Goal: Task Accomplishment & Management: Complete application form

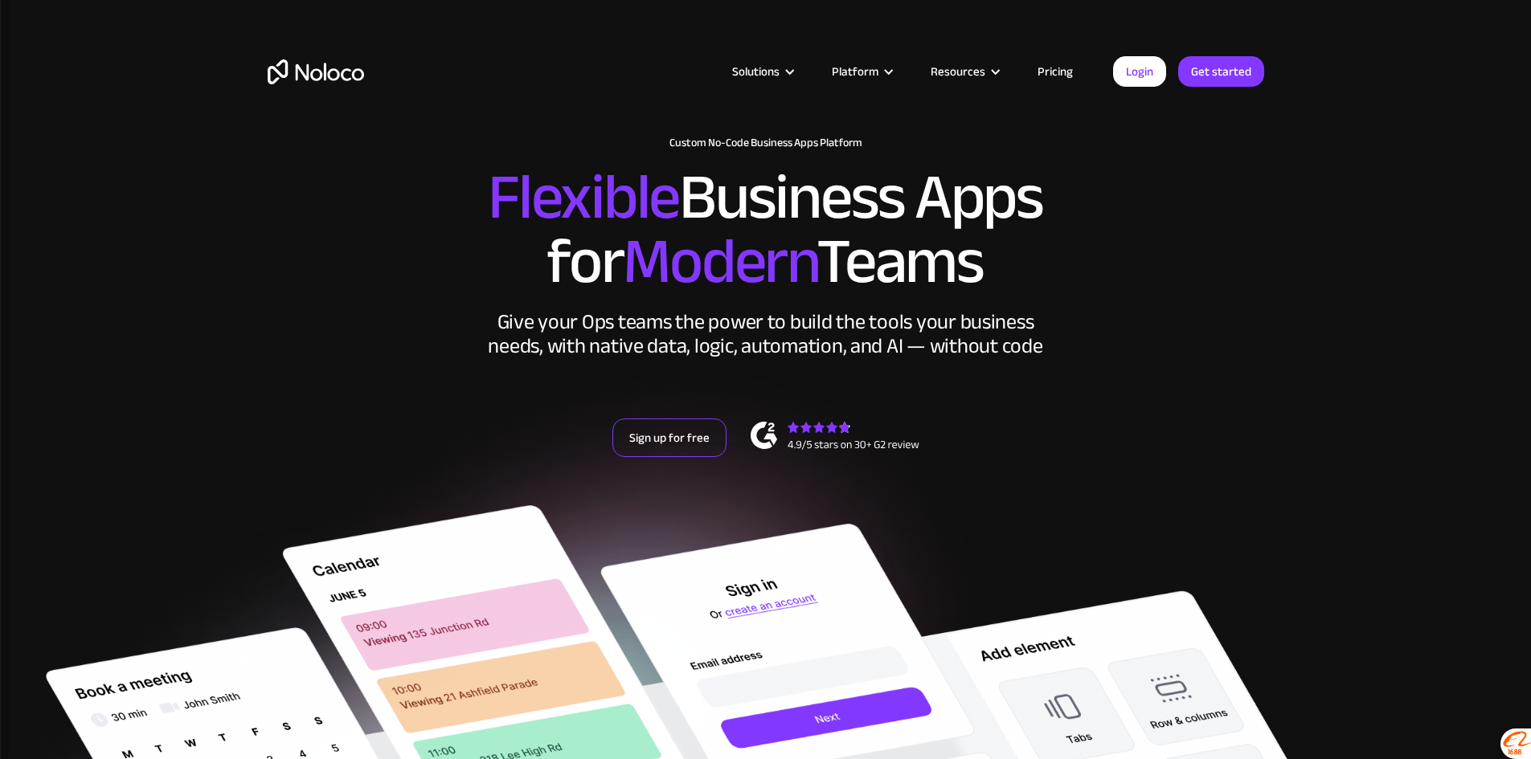
click at [681, 457] on link "Sign up for free" at bounding box center [669, 438] width 114 height 39
click at [656, 457] on link "Sign up for free" at bounding box center [669, 438] width 114 height 39
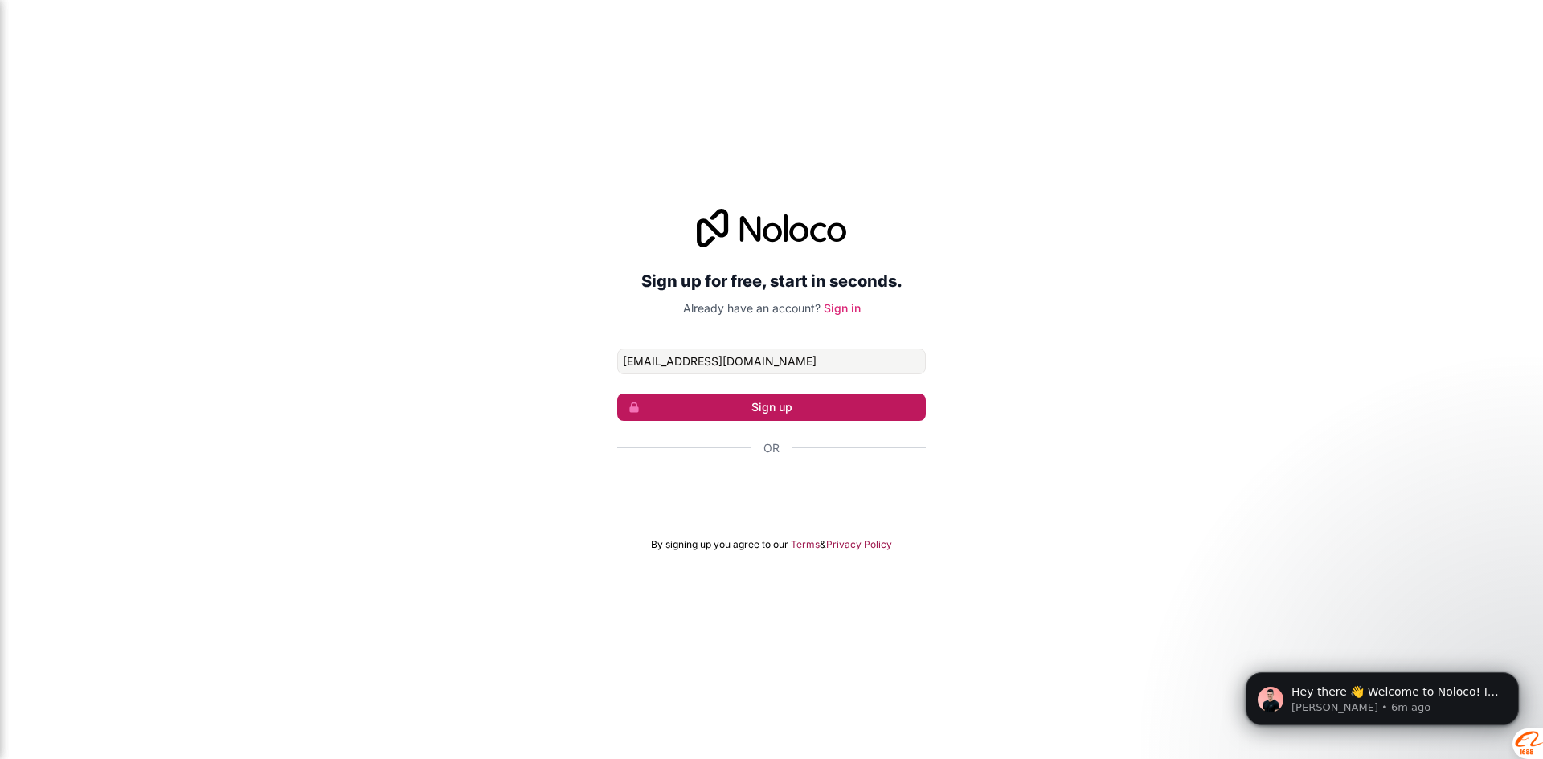
type input "[EMAIL_ADDRESS][DOMAIN_NAME]"
click at [748, 415] on button "Sign up" at bounding box center [771, 407] width 309 height 27
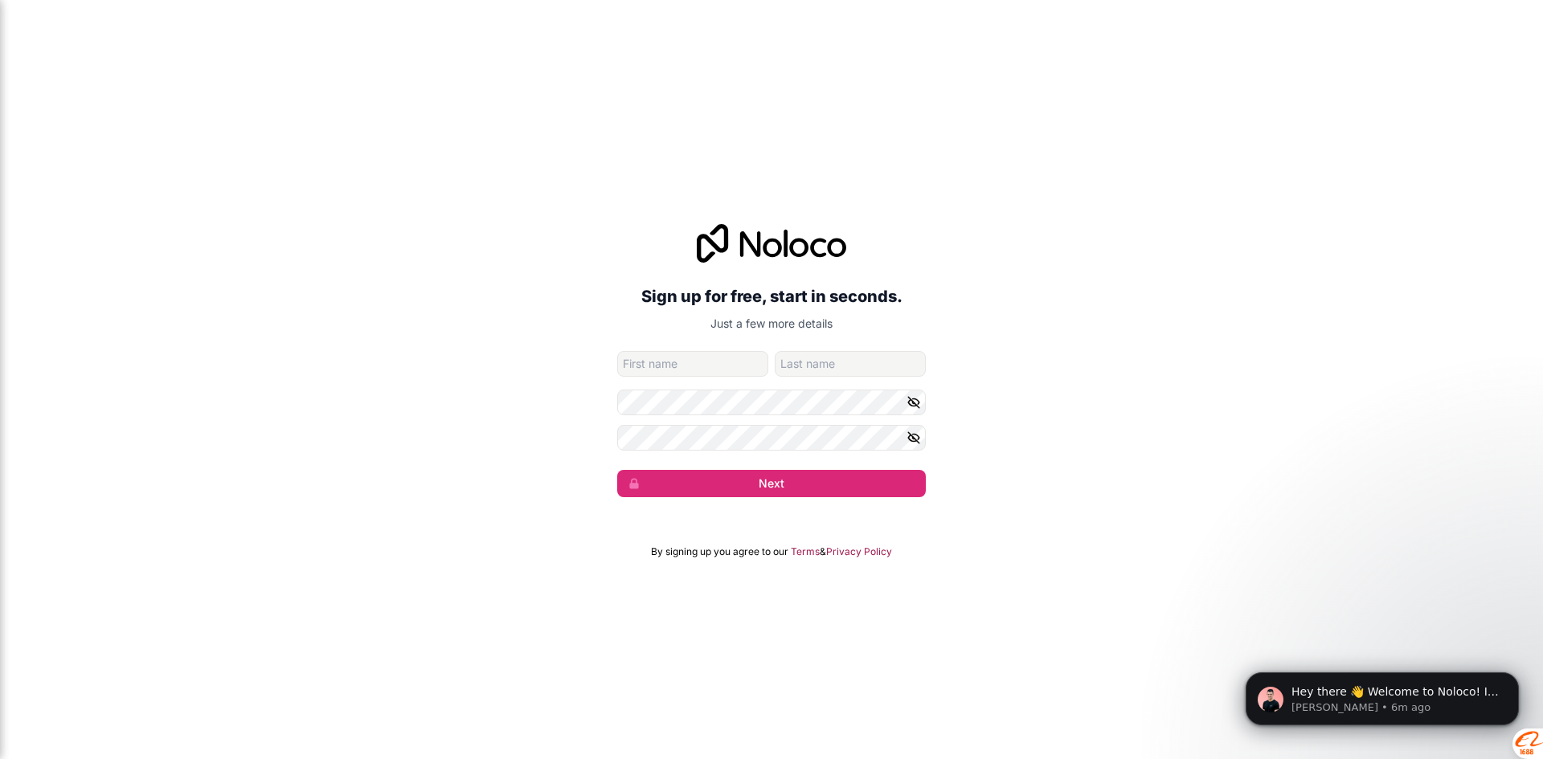
click at [677, 351] on input "given-name" at bounding box center [692, 364] width 151 height 26
type input "Huissen"
type input "[PERSON_NAME]"
click at [779, 488] on button "Next" at bounding box center [771, 483] width 309 height 27
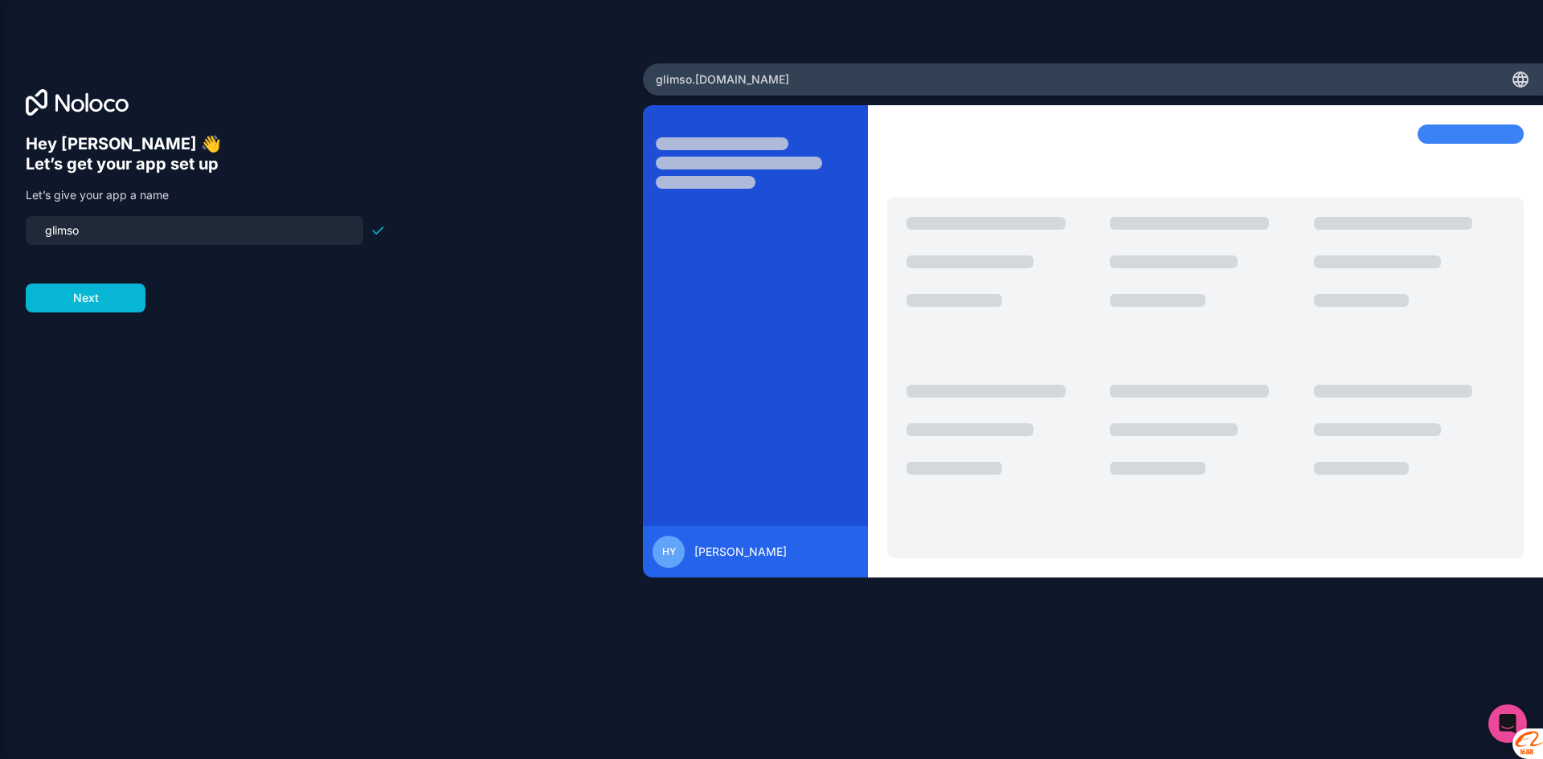
drag, startPoint x: 145, startPoint y: 236, endPoint x: 0, endPoint y: 246, distance: 145.0
click at [0, 246] on div "Hey [PERSON_NAME] 👋 Let’s get your app set up Let’s give your app a name glimso…" at bounding box center [321, 379] width 643 height 633
click at [157, 239] on input "sellervision" at bounding box center [194, 230] width 318 height 22
type input "sellervision"
click at [135, 292] on button "Next" at bounding box center [86, 298] width 120 height 29
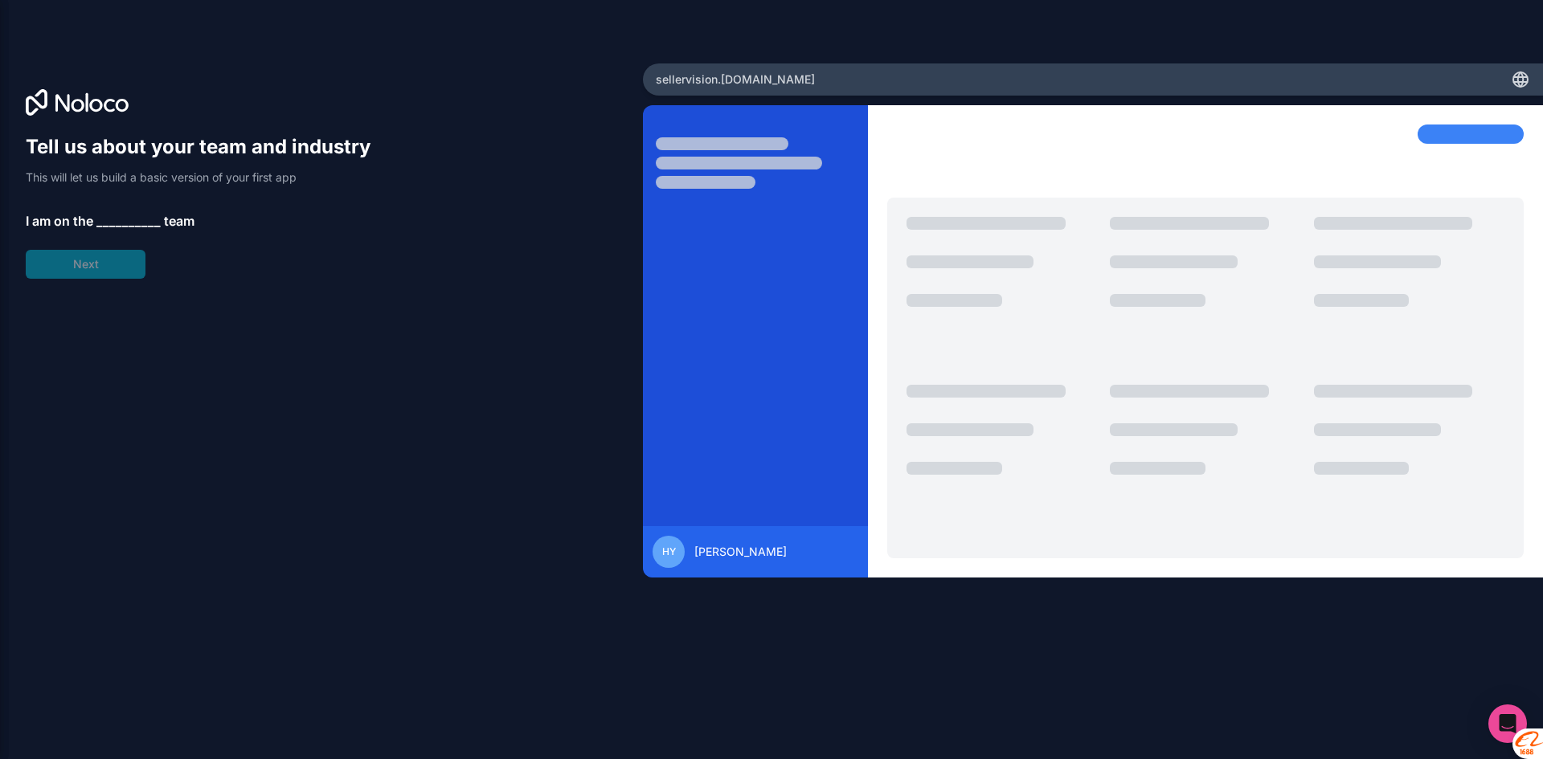
click at [117, 227] on span "__________" at bounding box center [128, 220] width 64 height 19
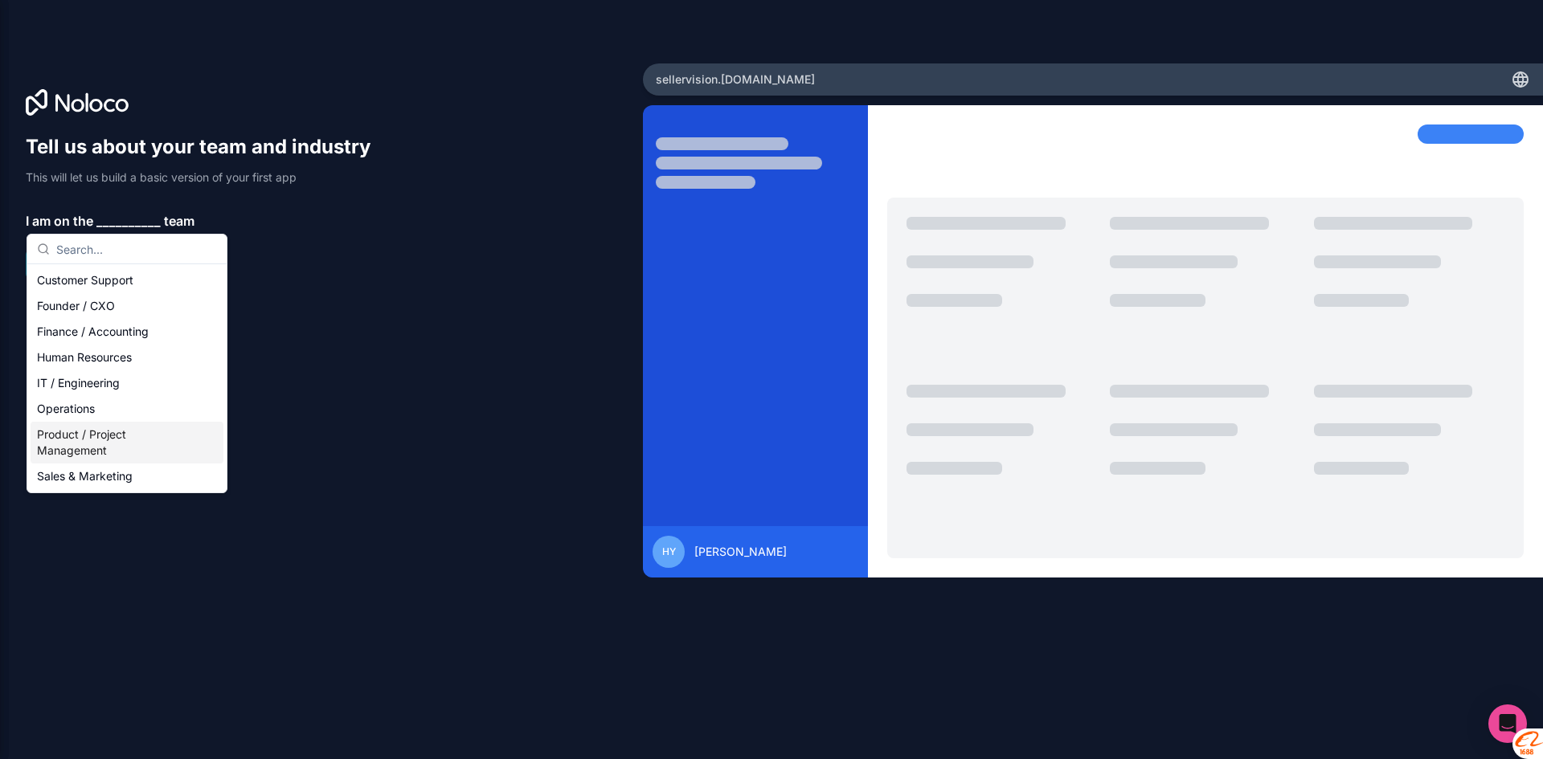
click at [119, 440] on div "Product / Project Management" at bounding box center [127, 443] width 193 height 42
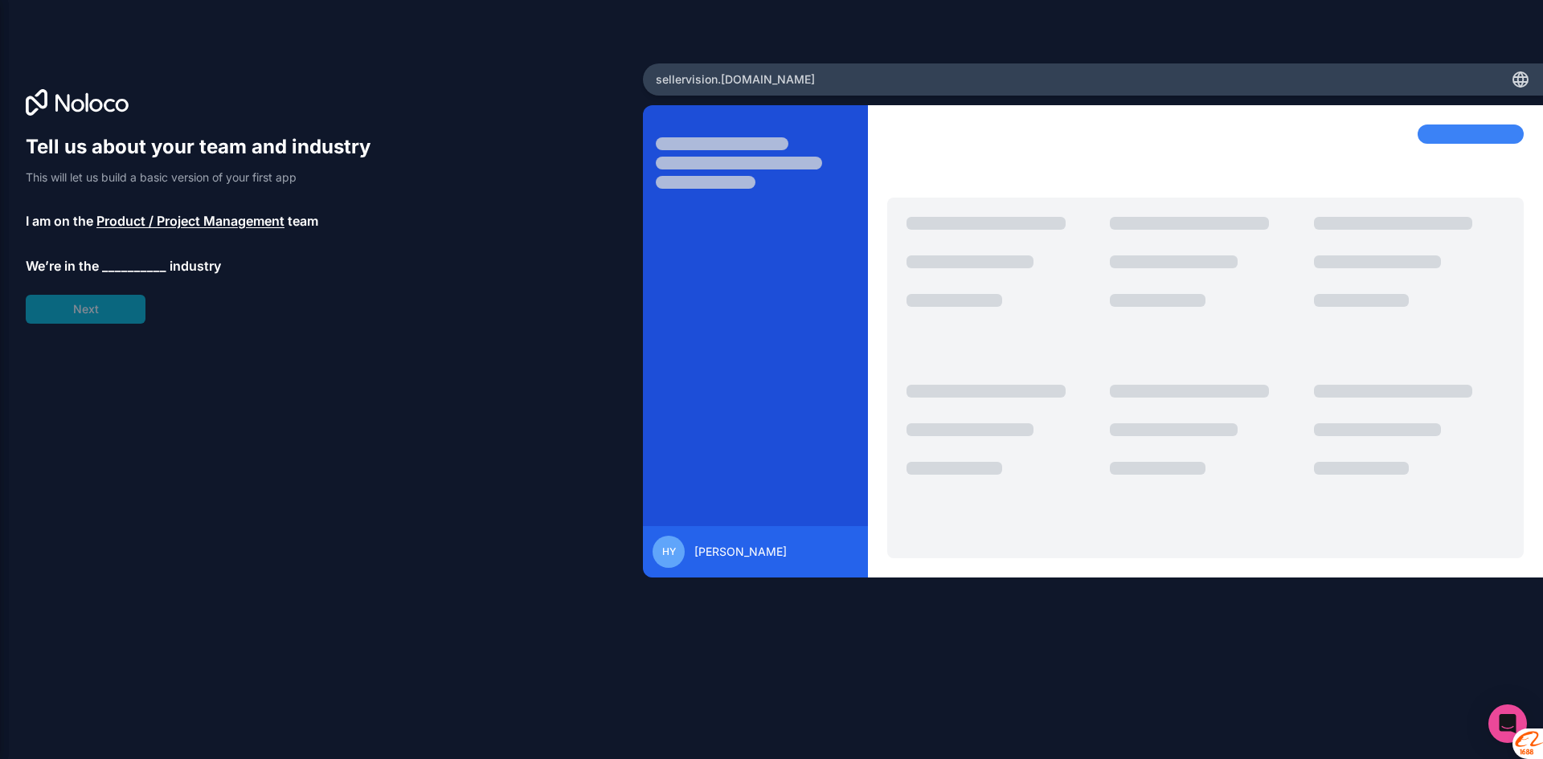
click at [122, 268] on span "__________" at bounding box center [134, 265] width 64 height 19
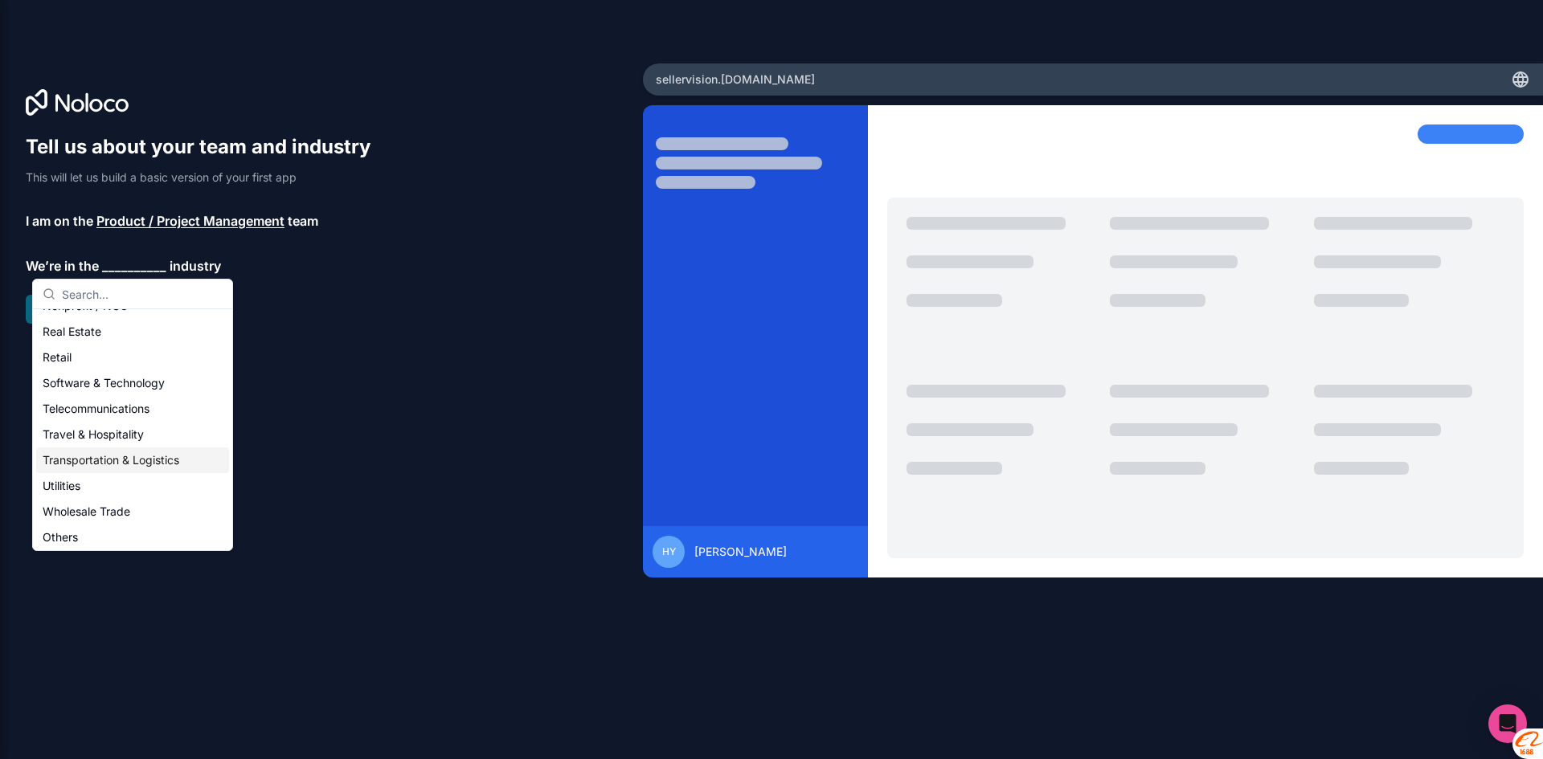
scroll to position [331, 0]
click at [115, 528] on div "Others" at bounding box center [132, 534] width 193 height 26
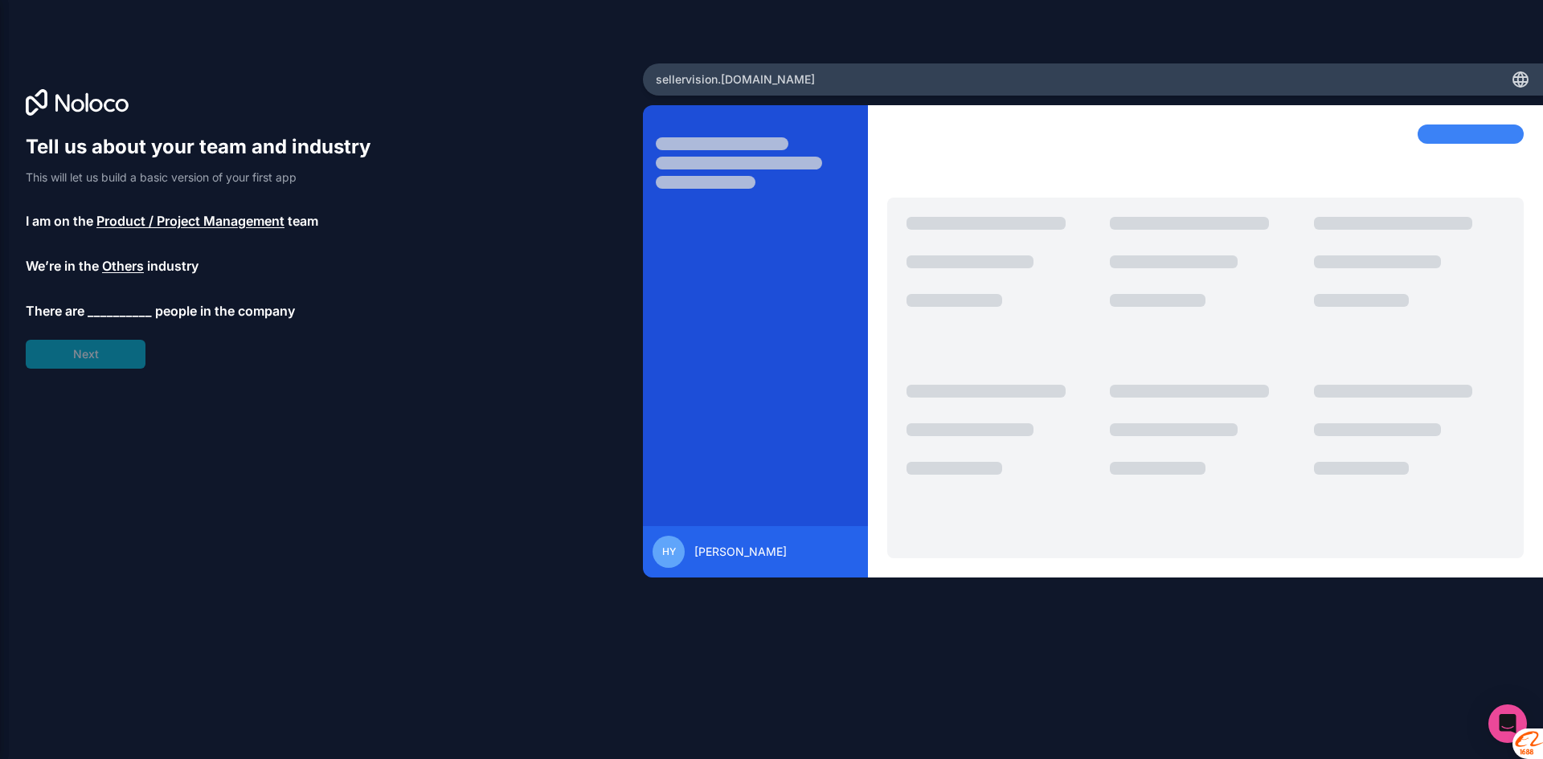
click at [117, 305] on span "__________" at bounding box center [120, 310] width 64 height 19
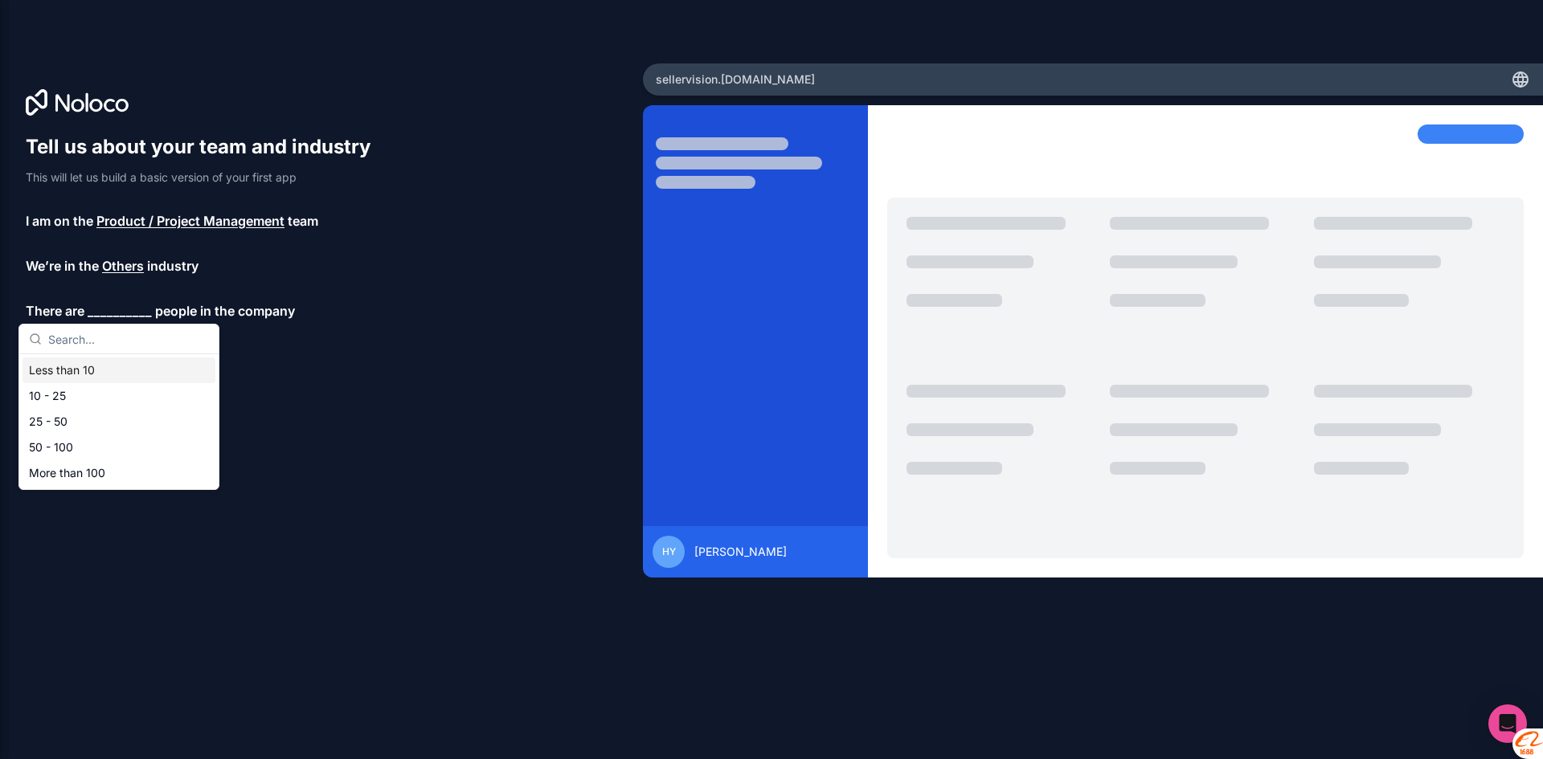
click at [157, 366] on div "Less than 10" at bounding box center [118, 371] width 193 height 26
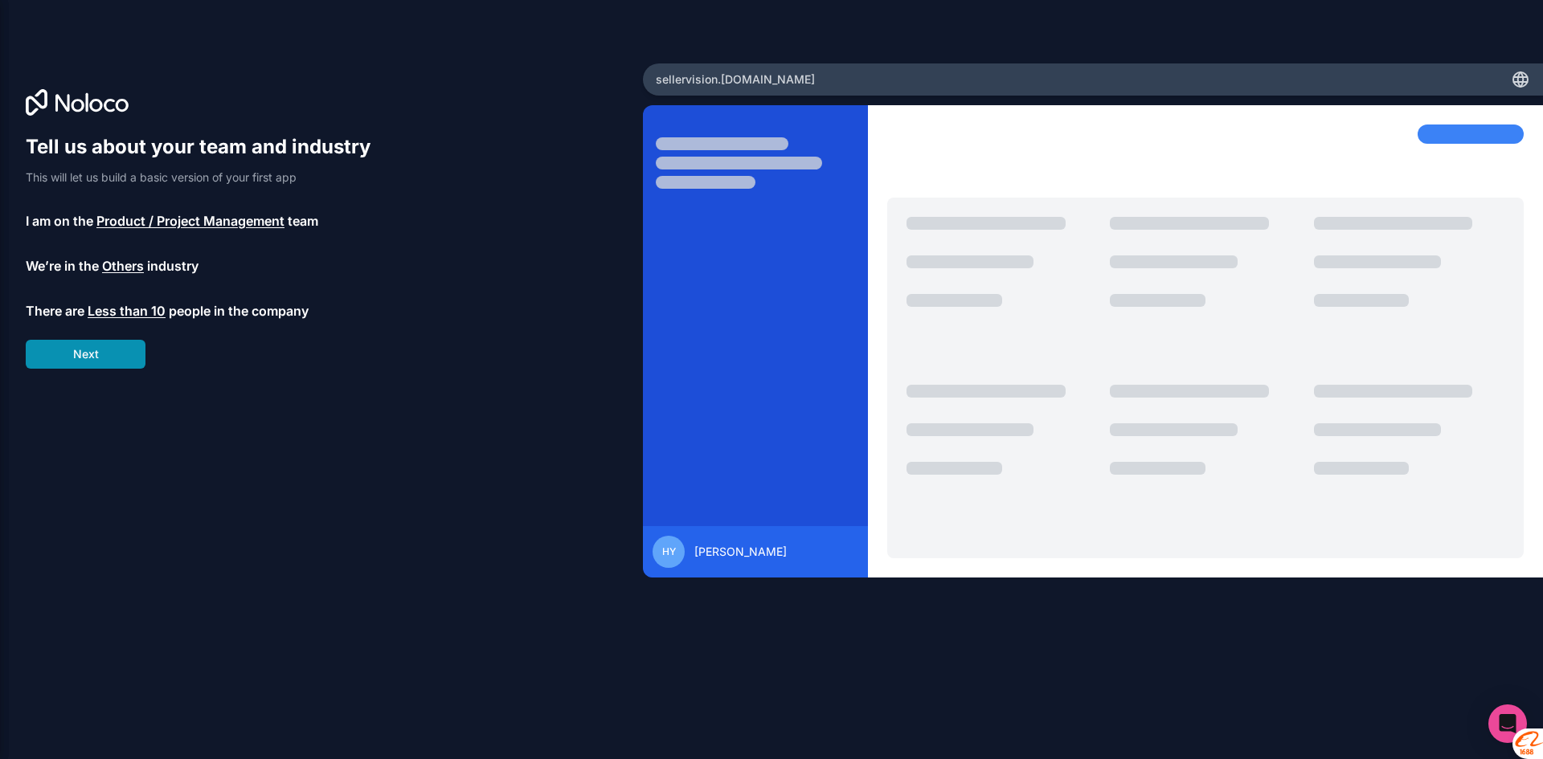
click at [110, 355] on button "Next" at bounding box center [86, 354] width 120 height 29
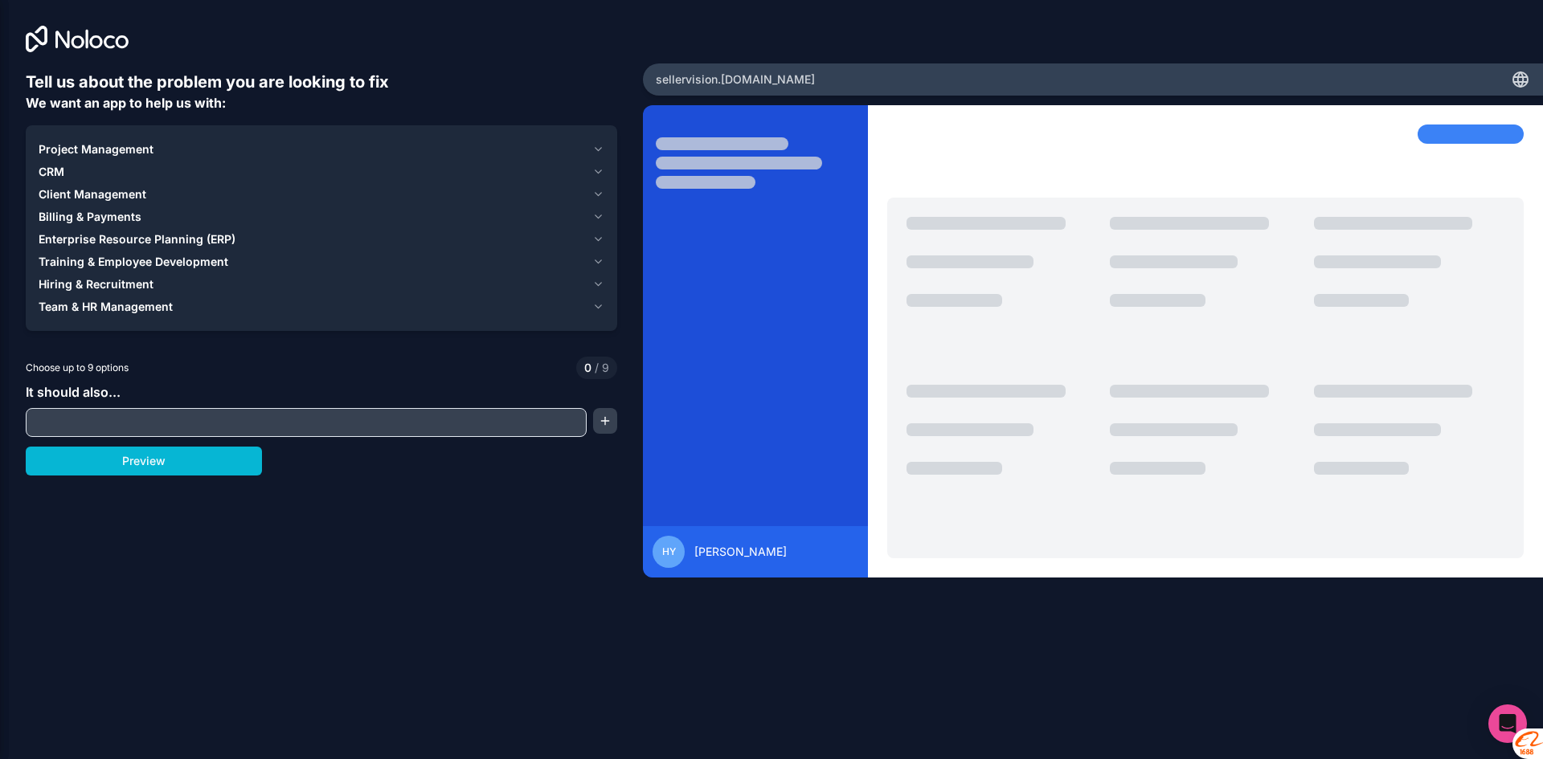
click at [95, 137] on div "Project Management CRM Client Management Billing & Payments Enterprise Resource…" at bounding box center [321, 228] width 591 height 206
click at [425, 416] on input "text" at bounding box center [306, 422] width 553 height 22
click at [598, 151] on icon "button" at bounding box center [598, 149] width 6 height 3
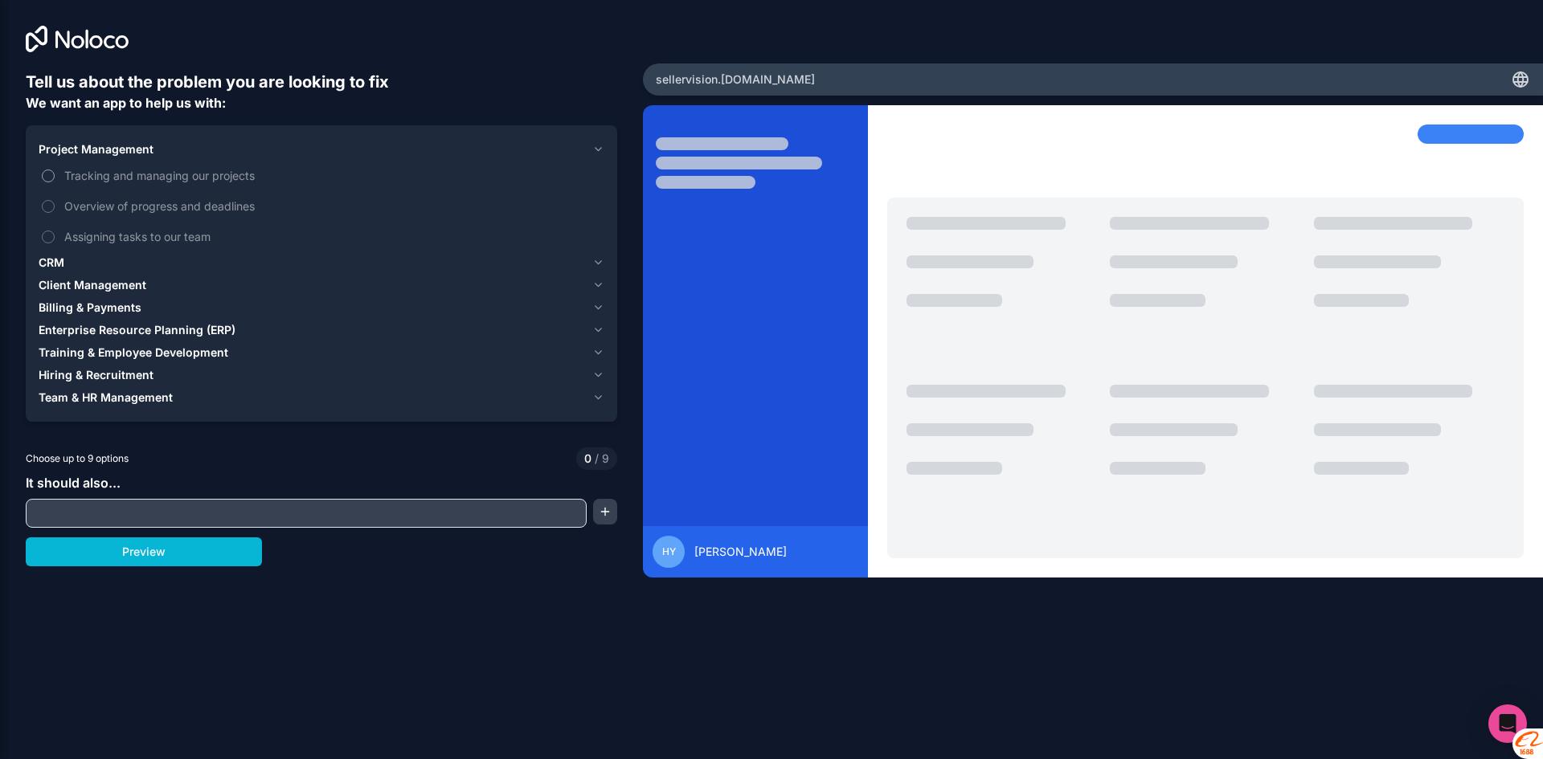
click at [39, 177] on label "Tracking and managing our projects" at bounding box center [322, 176] width 566 height 30
click at [42, 177] on button "Tracking and managing our projects" at bounding box center [48, 176] width 13 height 13
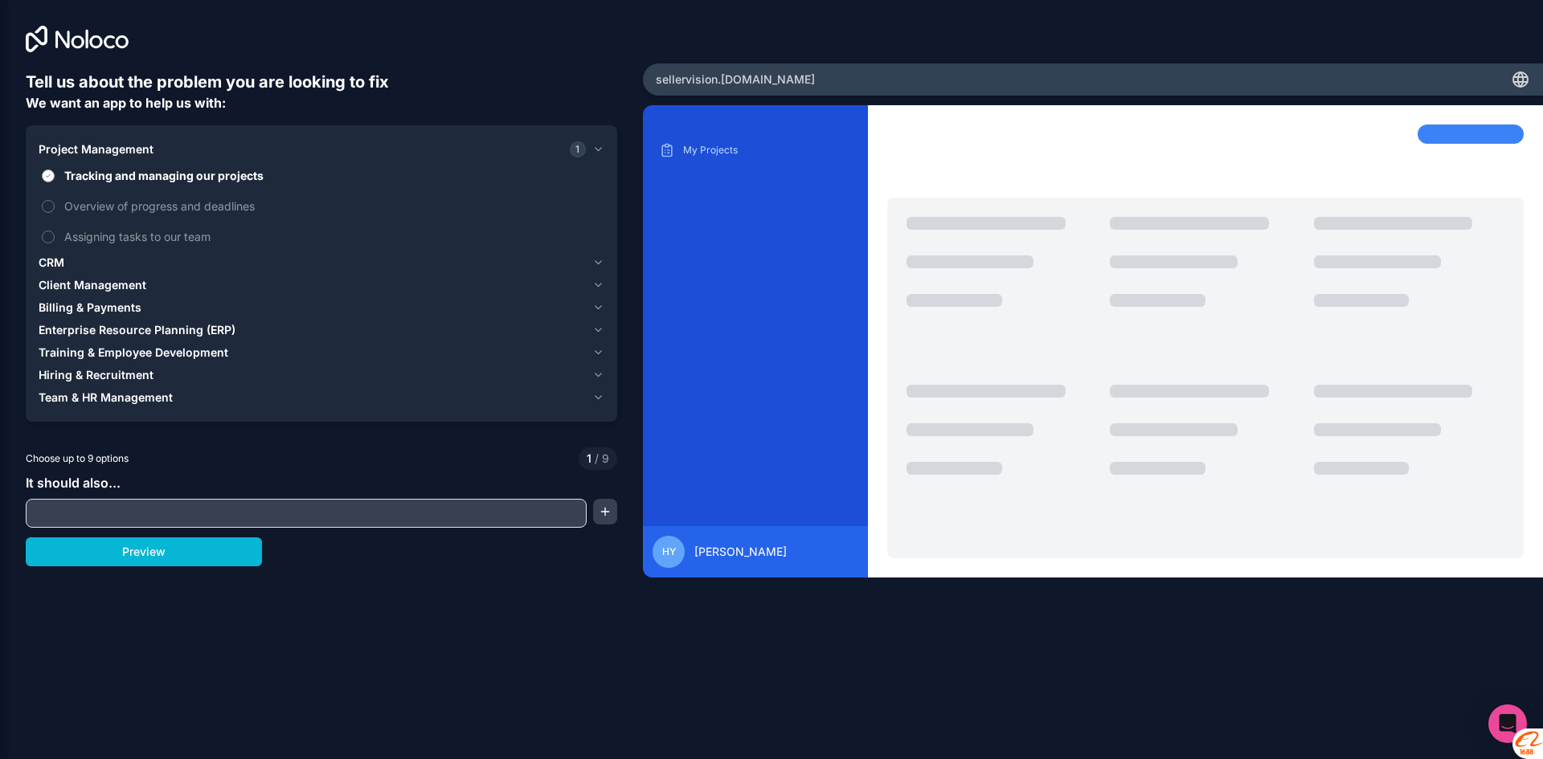
click at [52, 177] on button "Tracking and managing our projects" at bounding box center [48, 176] width 13 height 13
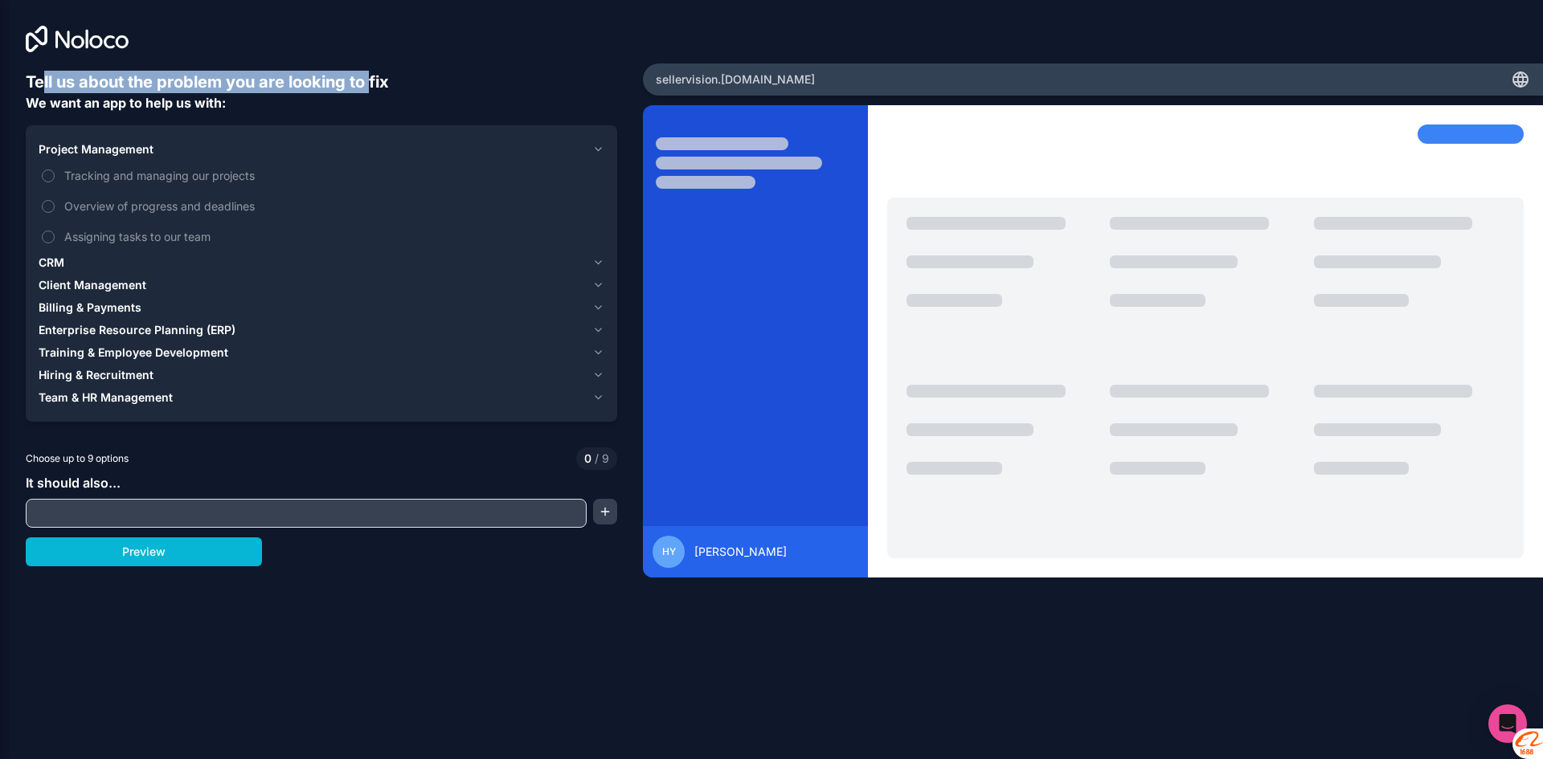
drag, startPoint x: 48, startPoint y: 83, endPoint x: 370, endPoint y: 86, distance: 321.4
click at [370, 86] on h6 "Tell us about the problem you are looking to fix" at bounding box center [321, 82] width 591 height 22
click at [52, 185] on label "Tracking and managing our projects" at bounding box center [322, 176] width 566 height 30
click at [52, 182] on button "Tracking and managing our projects" at bounding box center [48, 176] width 13 height 13
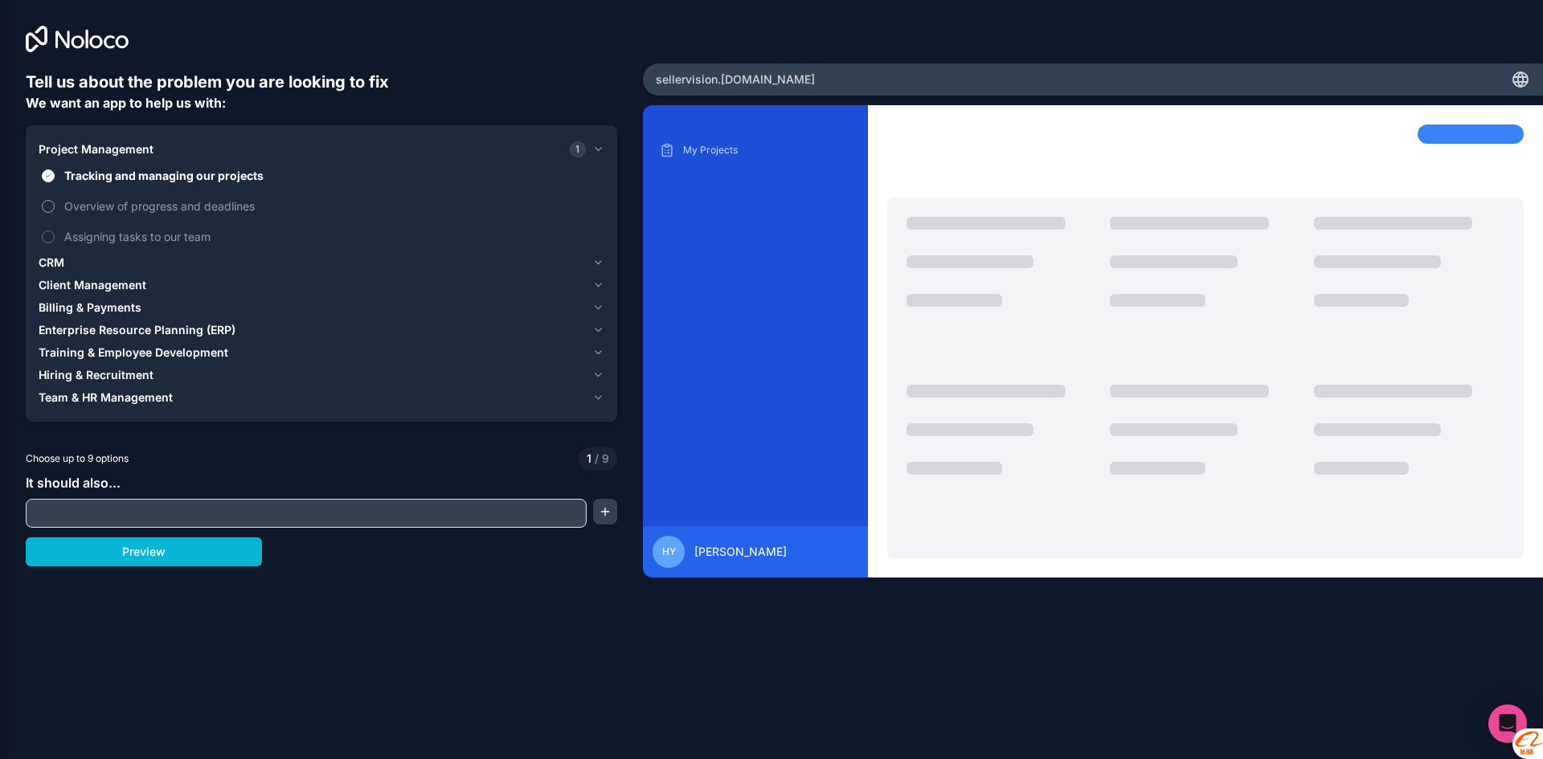
click at [60, 204] on label "Overview of progress and deadlines" at bounding box center [322, 206] width 566 height 30
click at [55, 204] on button "Overview of progress and deadlines" at bounding box center [48, 206] width 13 height 13
click at [62, 204] on label "Overview of progress and deadlines" at bounding box center [322, 206] width 566 height 30
click at [55, 204] on button "Overview of progress and deadlines" at bounding box center [48, 206] width 13 height 13
click at [601, 262] on icon "button" at bounding box center [598, 262] width 6 height 3
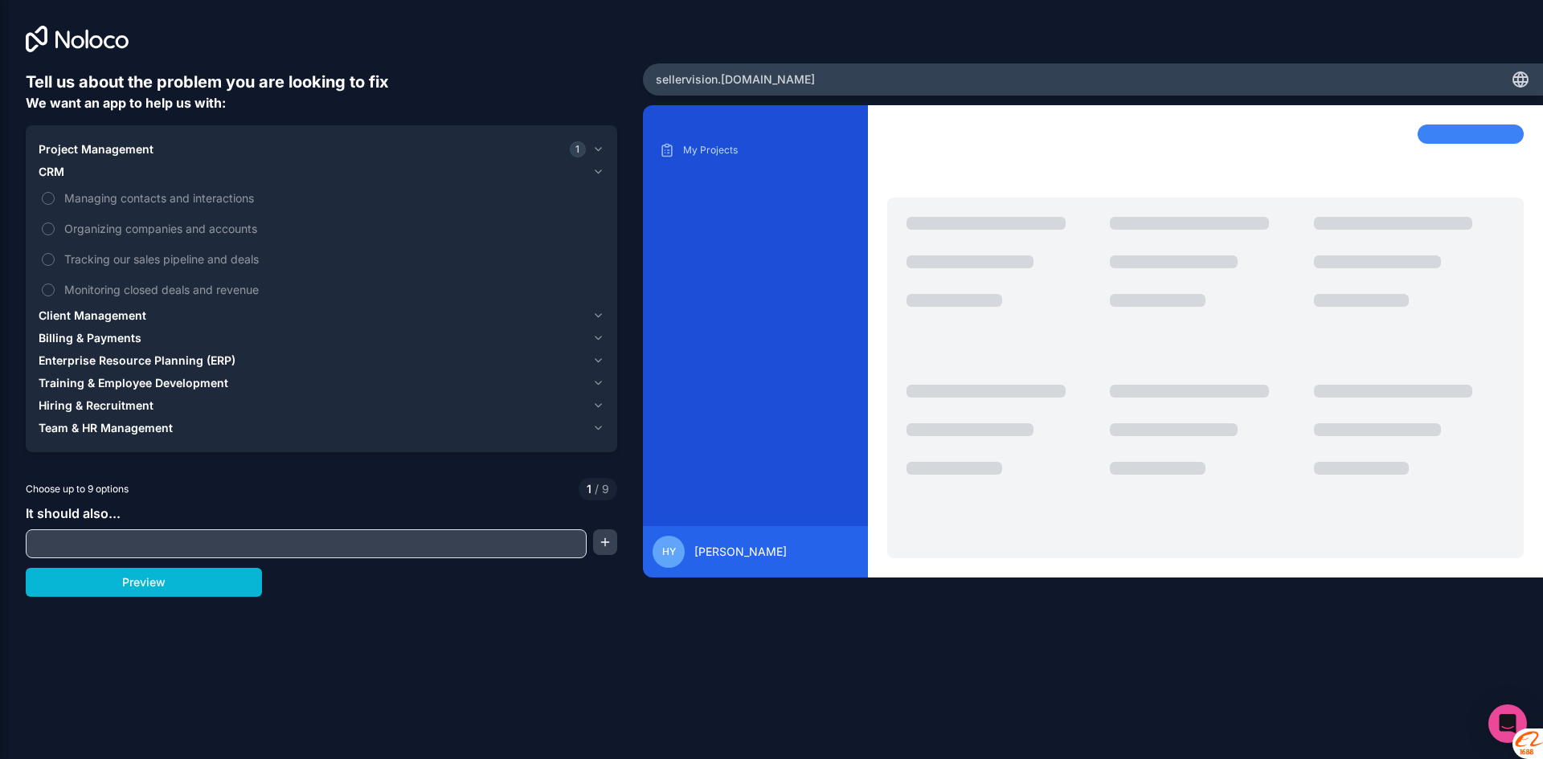
click at [592, 172] on icon "button" at bounding box center [598, 172] width 12 height 13
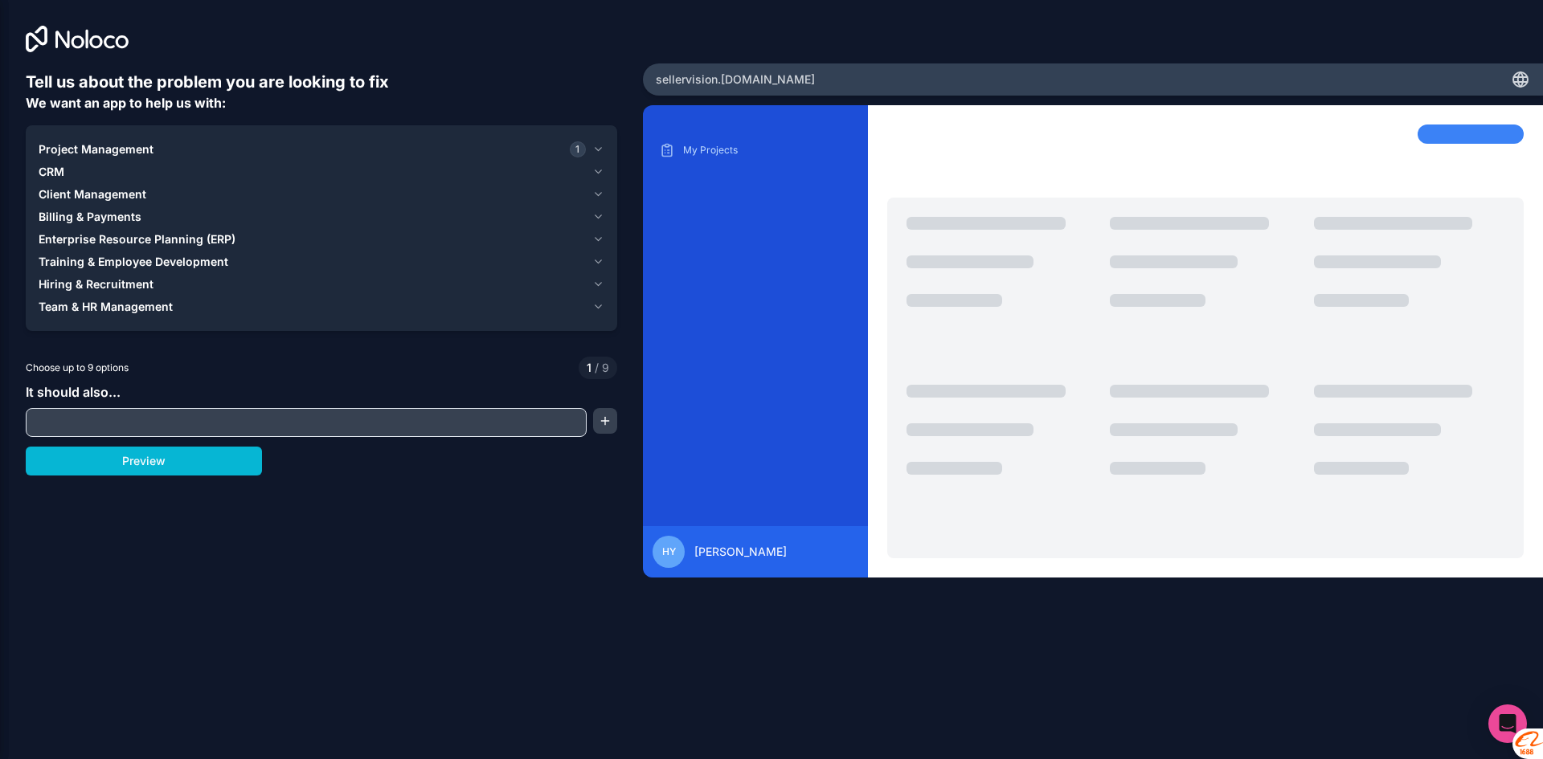
click at [493, 415] on input "text" at bounding box center [306, 422] width 553 height 22
click at [603, 416] on button "button" at bounding box center [605, 421] width 24 height 26
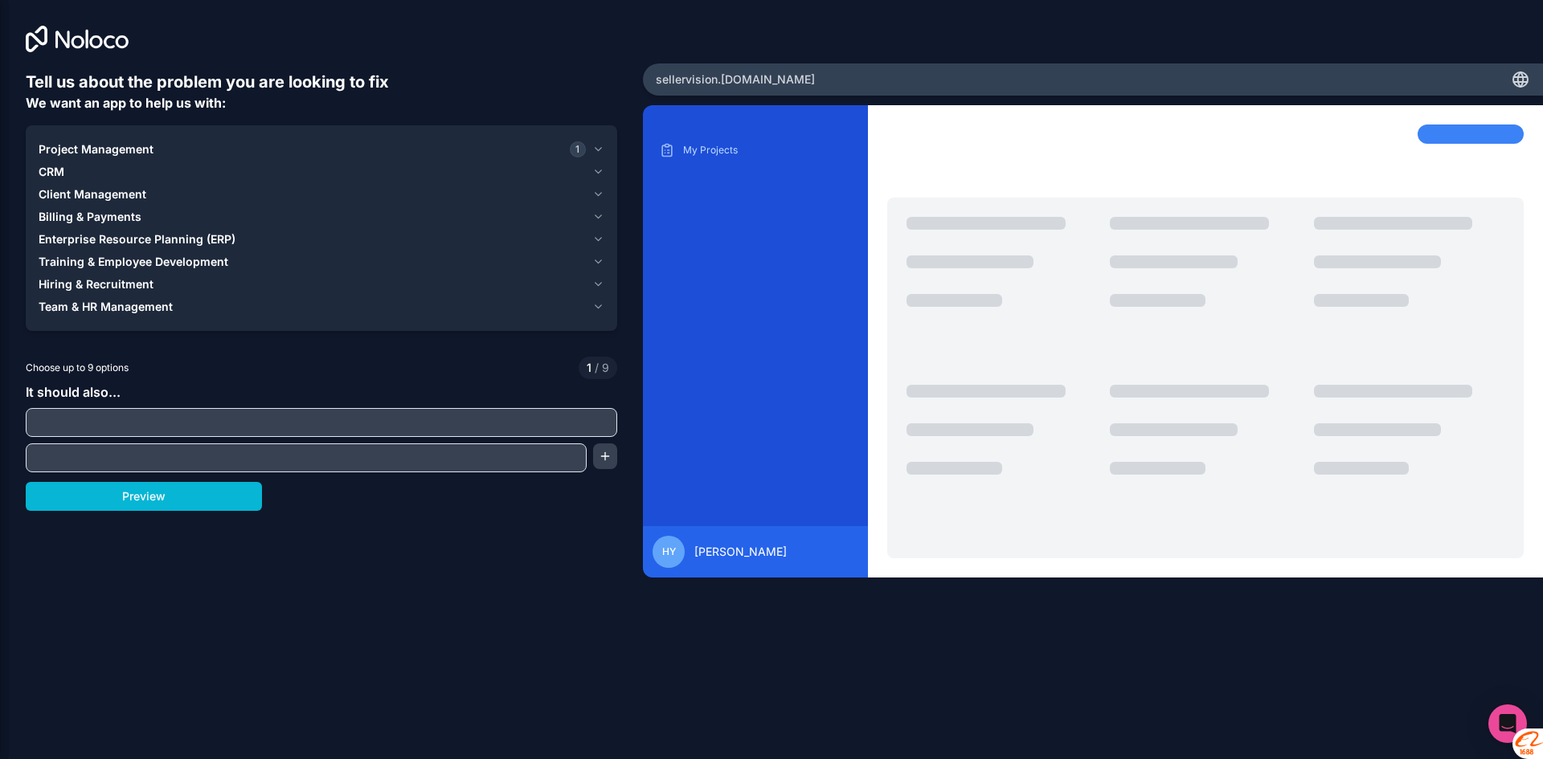
click at [421, 448] on input "text" at bounding box center [306, 458] width 553 height 22
click at [398, 419] on input "text" at bounding box center [321, 422] width 583 height 22
click at [142, 488] on button "Preview" at bounding box center [144, 496] width 236 height 29
click at [603, 192] on icon "button" at bounding box center [598, 194] width 12 height 13
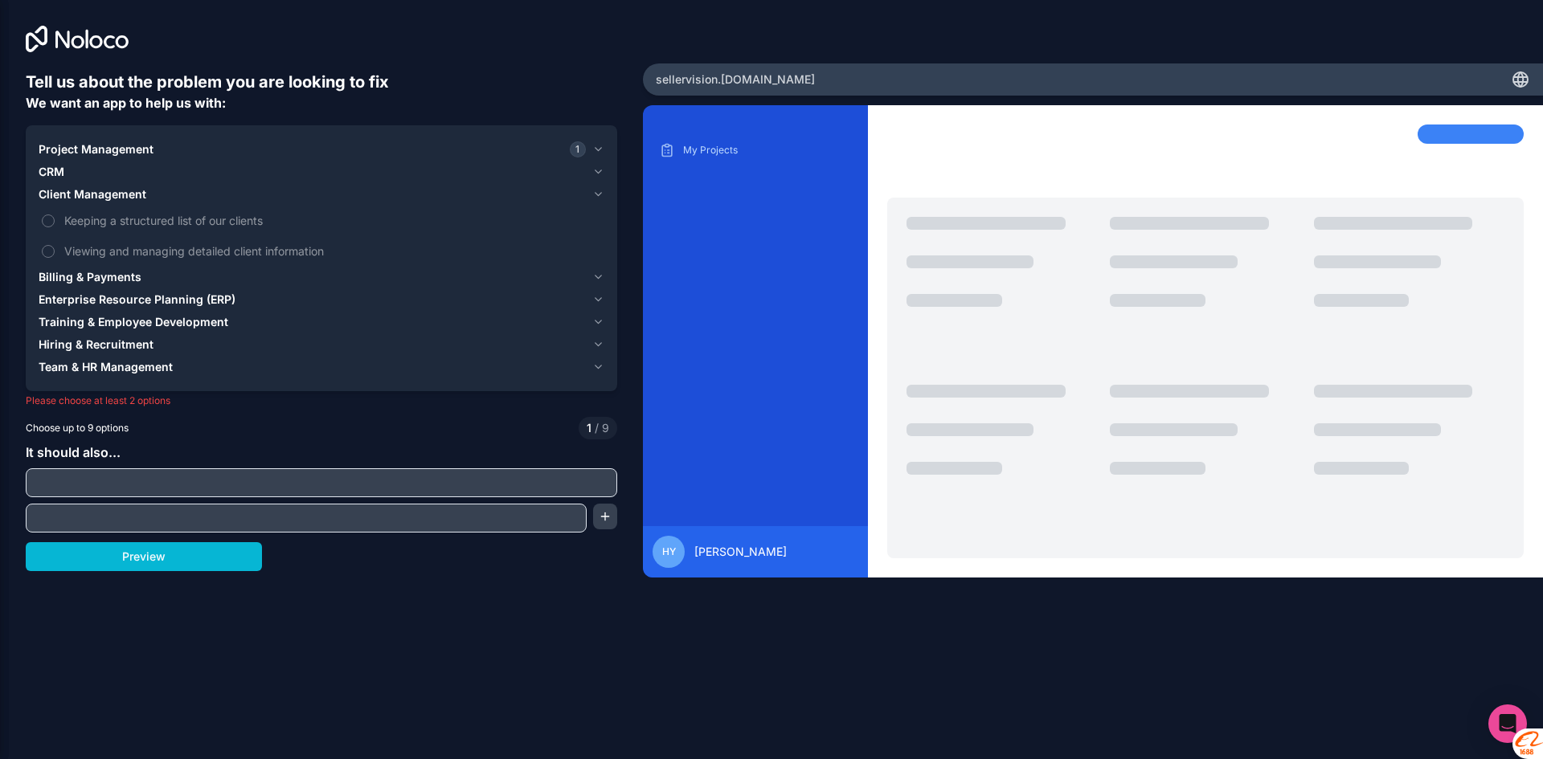
click at [603, 192] on icon "button" at bounding box center [598, 194] width 12 height 13
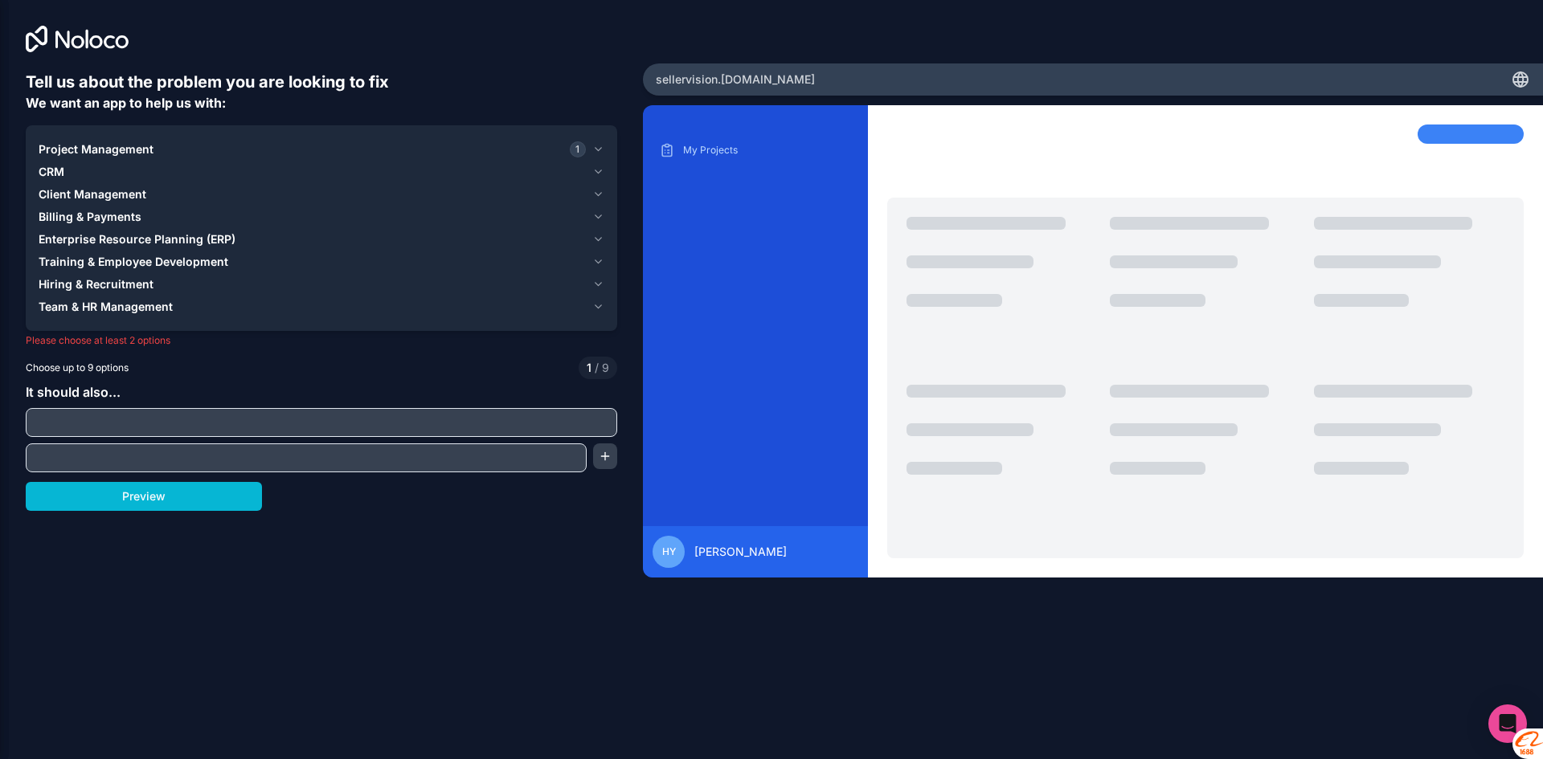
click at [599, 145] on icon "button" at bounding box center [598, 149] width 12 height 13
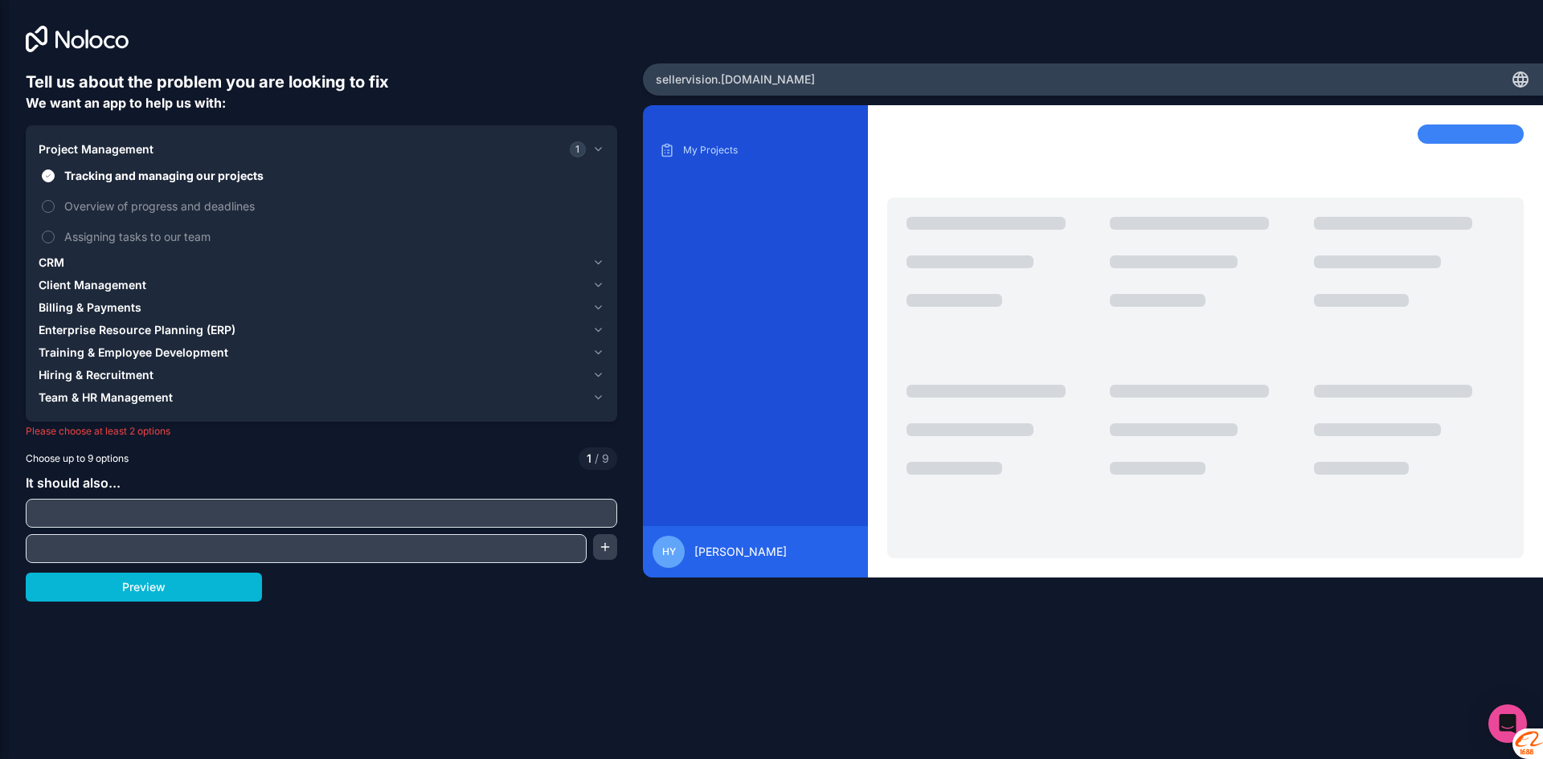
click at [600, 149] on icon "button" at bounding box center [598, 149] width 6 height 3
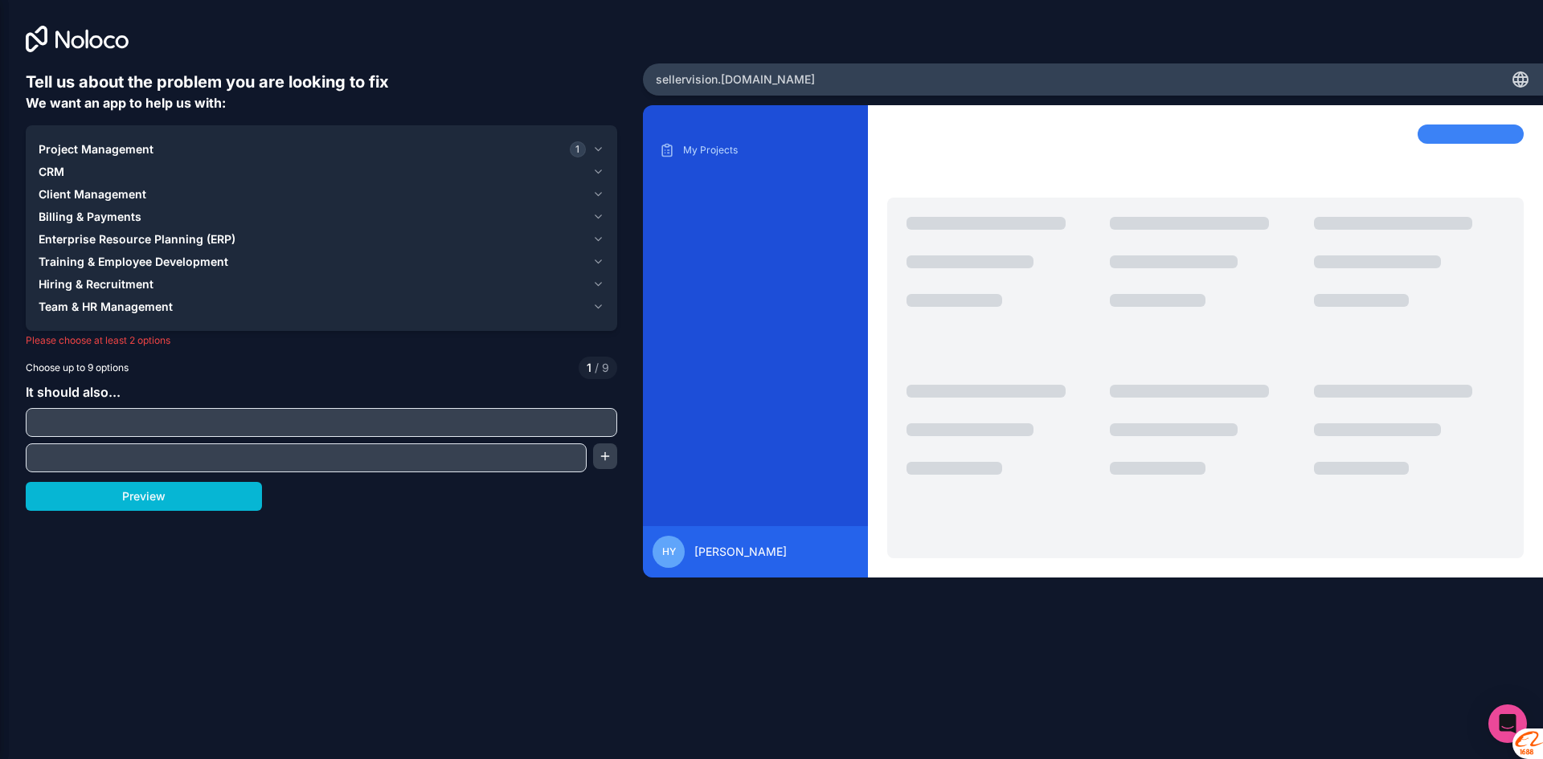
click at [599, 170] on icon "button" at bounding box center [598, 172] width 12 height 13
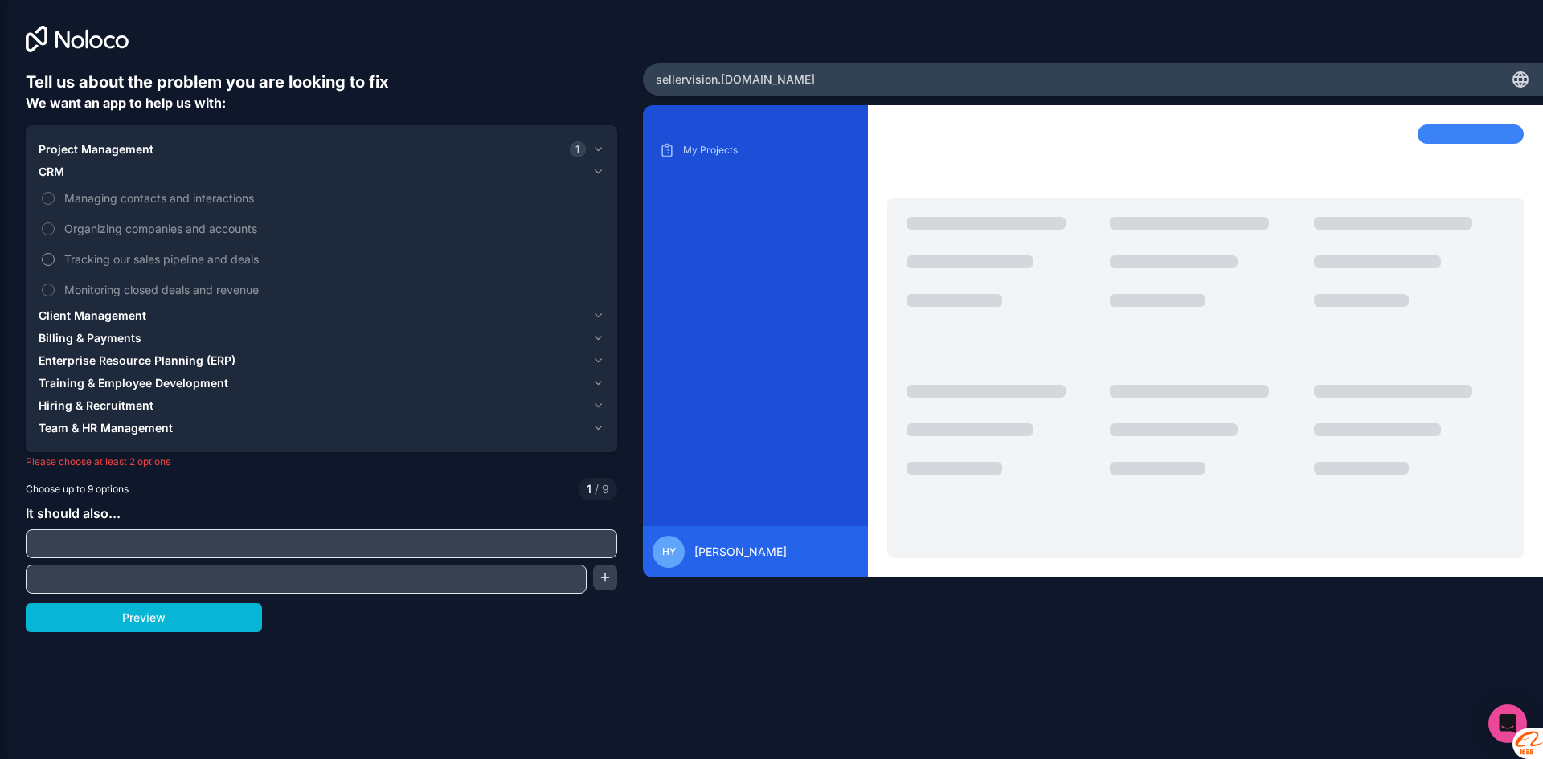
click at [282, 261] on span "Tracking our sales pipeline and deals" at bounding box center [332, 259] width 537 height 17
click at [55, 261] on button "Tracking our sales pipeline and deals" at bounding box center [48, 259] width 13 height 13
click at [604, 357] on div "Project Management 1 CRM 1 Managing contacts and interactions Organizing compan…" at bounding box center [321, 288] width 591 height 327
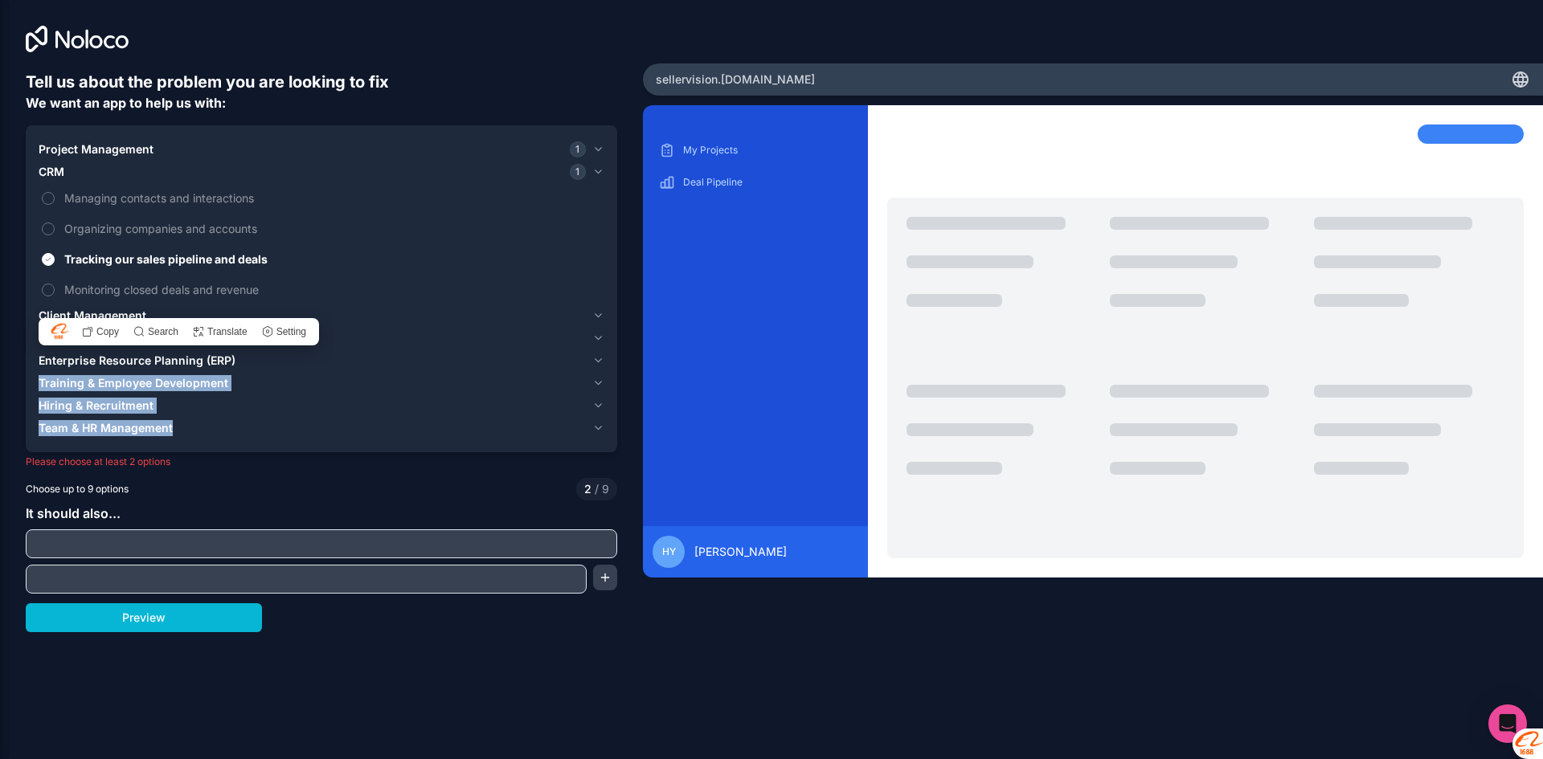
click at [598, 356] on icon "button" at bounding box center [598, 360] width 12 height 13
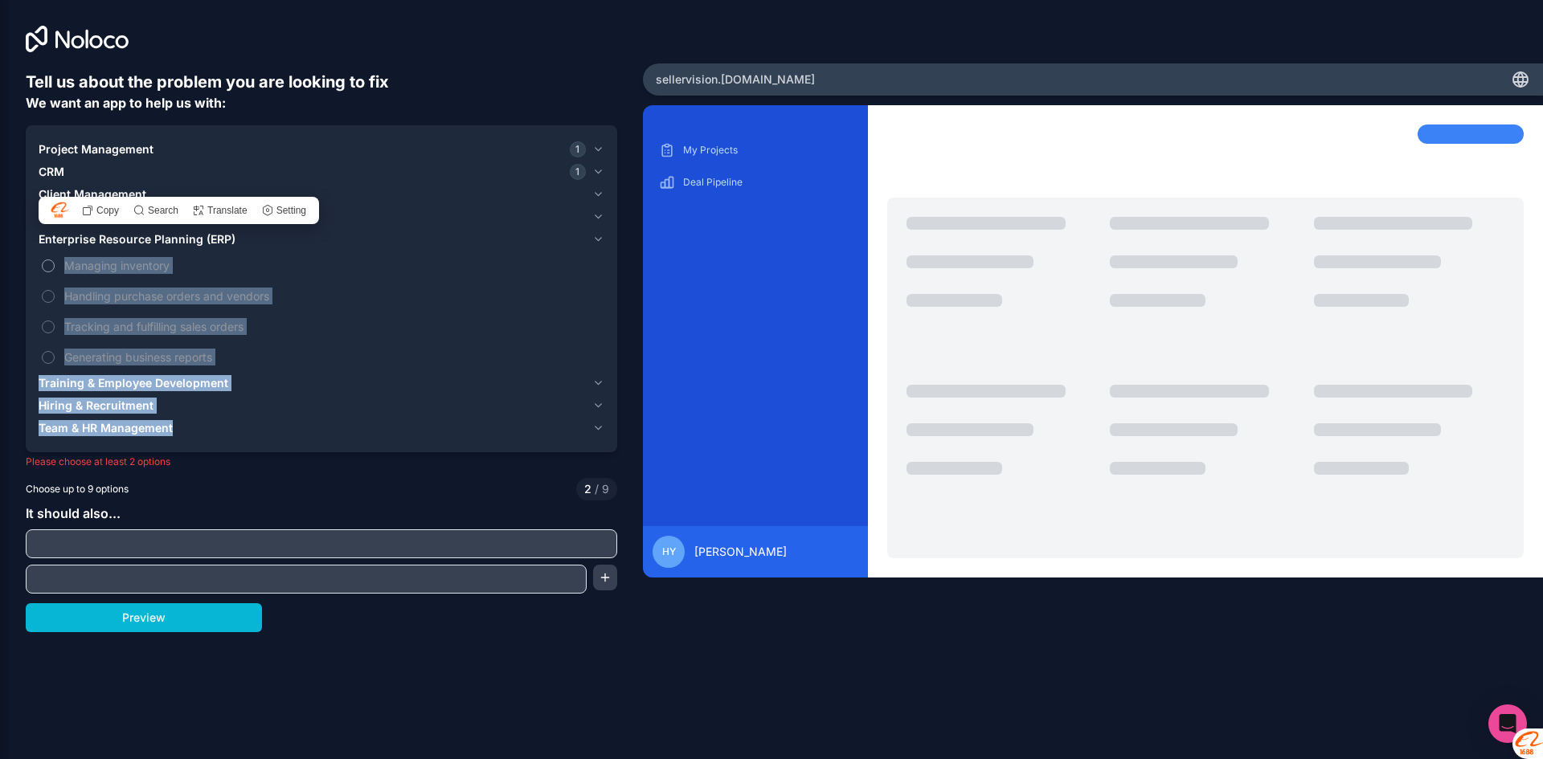
click at [129, 263] on span "Managing inventory" at bounding box center [332, 265] width 537 height 17
click at [55, 263] on button "Managing inventory" at bounding box center [48, 266] width 13 height 13
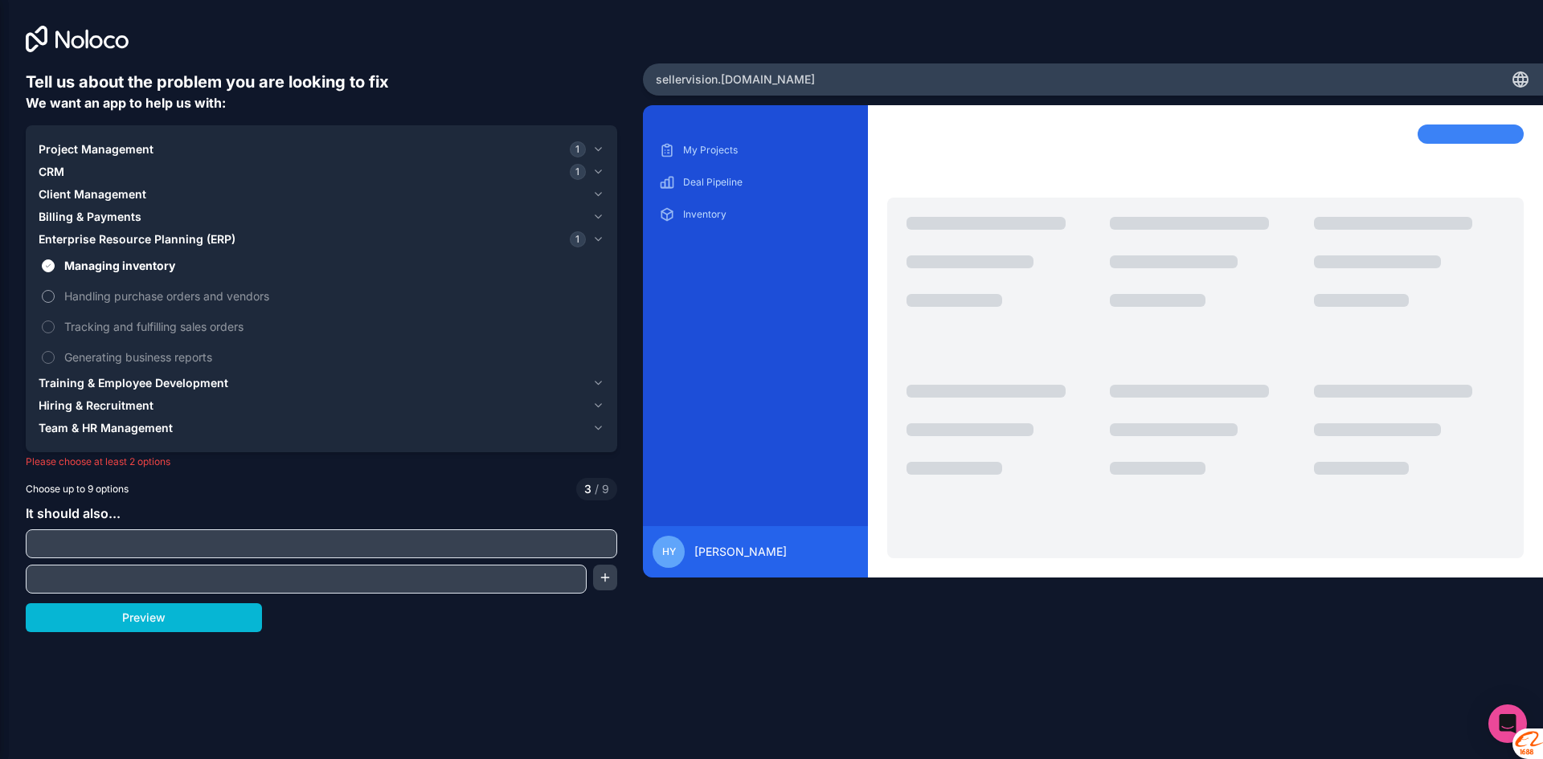
click at [168, 303] on span "Handling purchase orders and vendors" at bounding box center [332, 296] width 537 height 17
click at [55, 303] on button "Handling purchase orders and vendors" at bounding box center [48, 296] width 13 height 13
click at [181, 323] on span "Tracking and fulfilling sales orders" at bounding box center [332, 326] width 537 height 17
click at [55, 323] on button "Tracking and fulfilling sales orders" at bounding box center [48, 327] width 13 height 13
click at [196, 359] on span "Generating business reports" at bounding box center [332, 357] width 537 height 17
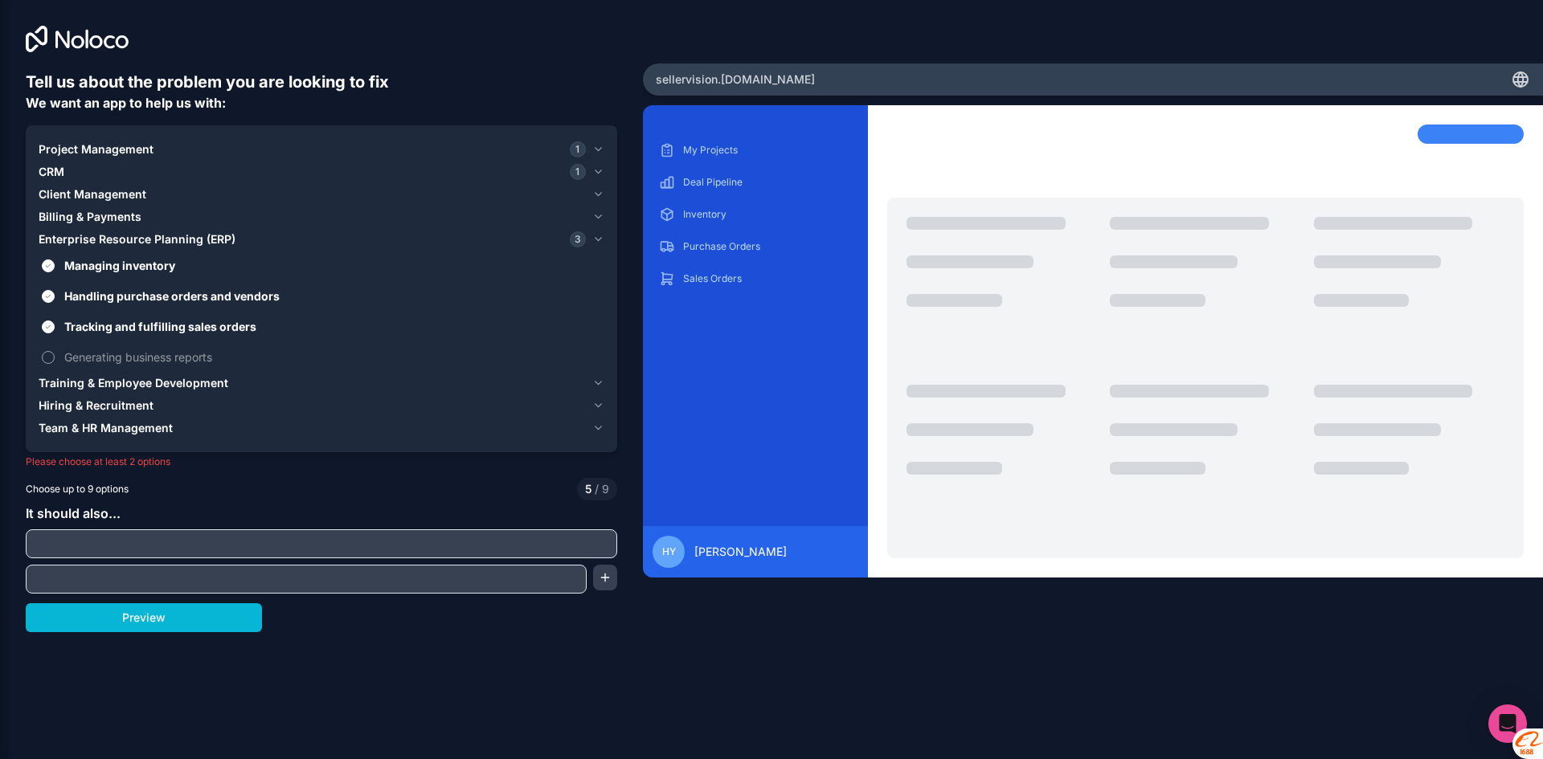
click at [55, 359] on button "Generating business reports" at bounding box center [48, 357] width 13 height 13
click at [192, 627] on button "Preview" at bounding box center [144, 617] width 236 height 29
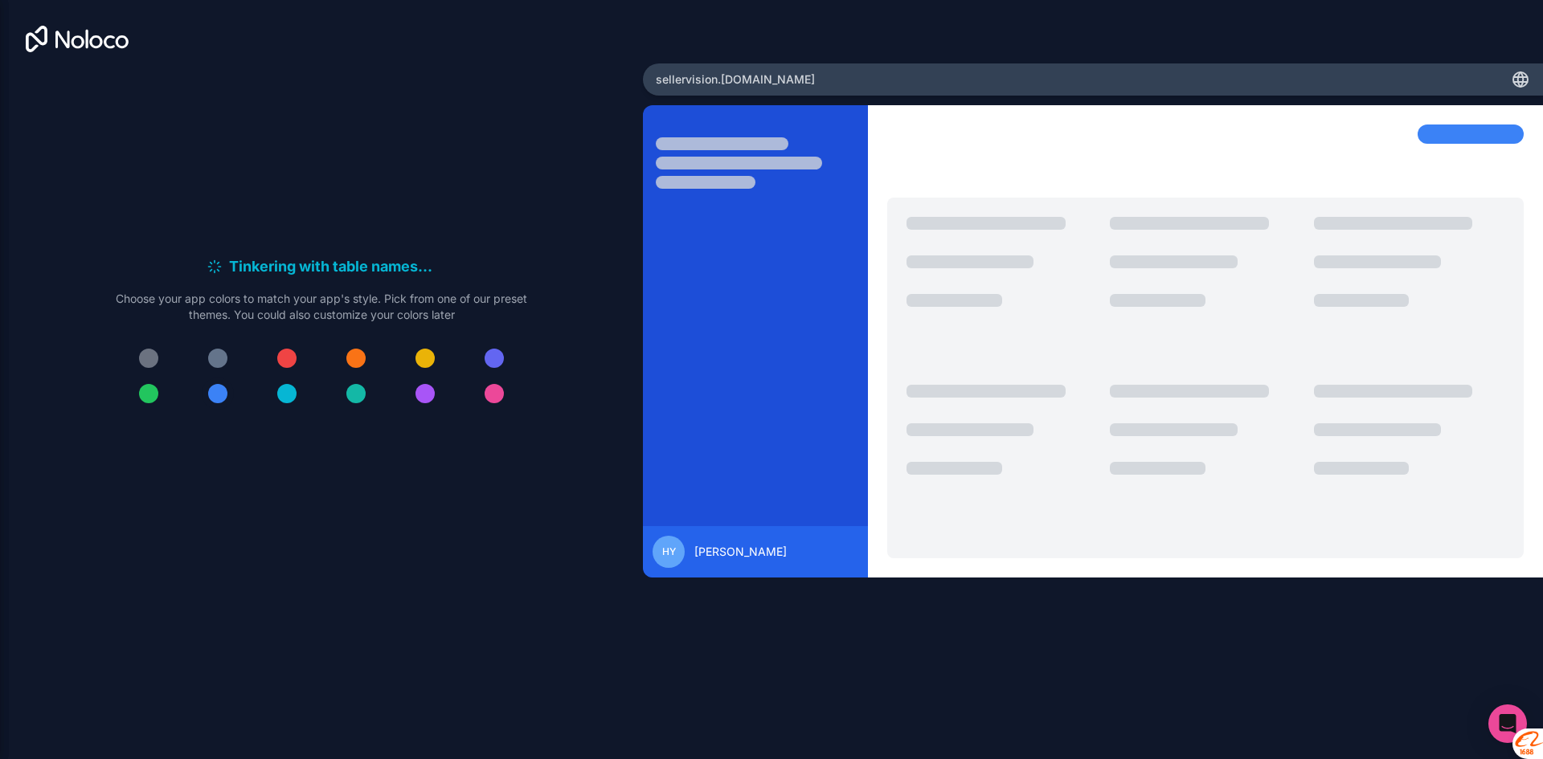
click at [214, 397] on div at bounding box center [217, 393] width 19 height 19
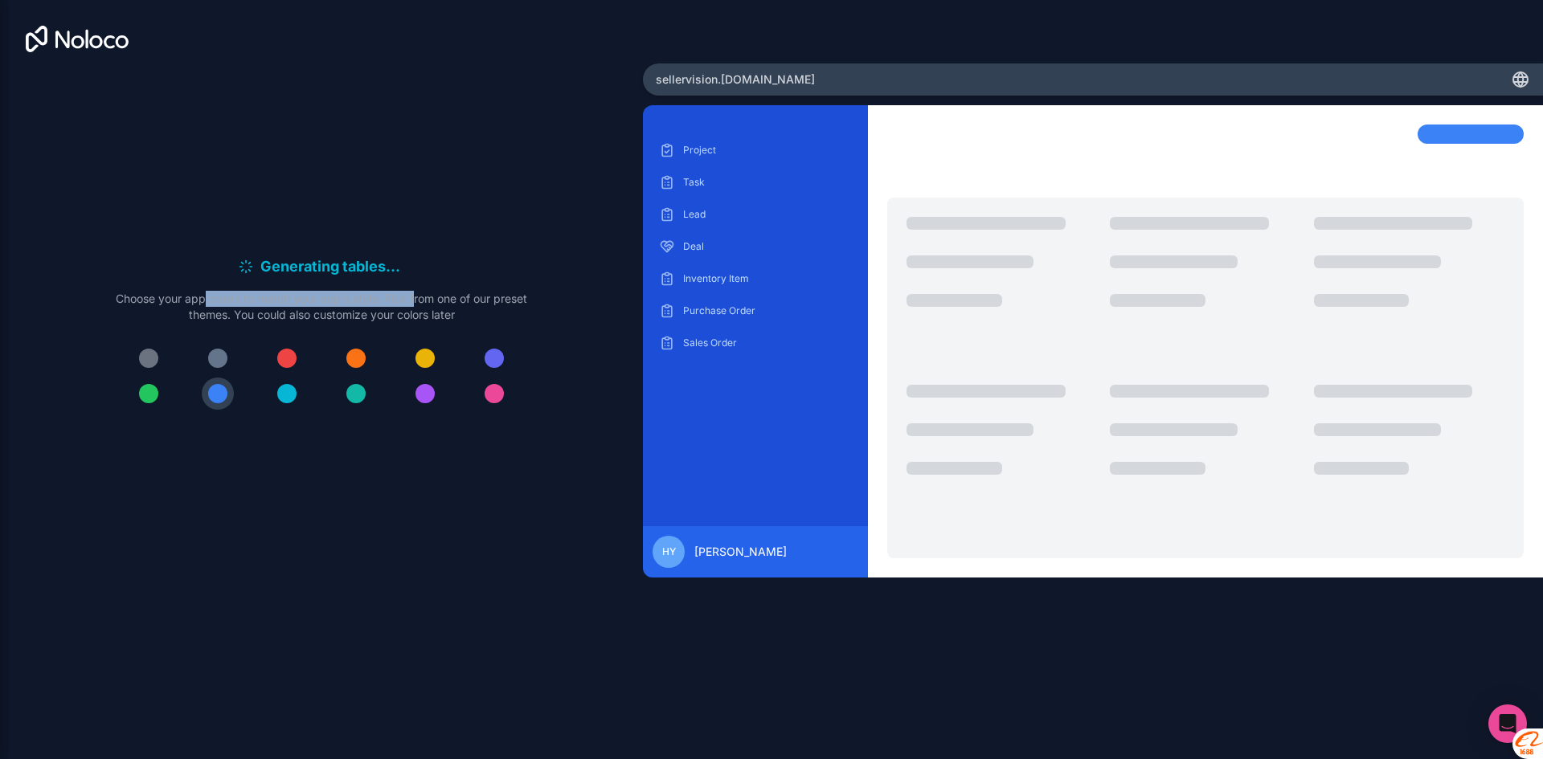
drag, startPoint x: 257, startPoint y: 296, endPoint x: 462, endPoint y: 287, distance: 205.1
click at [433, 288] on div "Generating tables . . . Meanwhile, let's personalize it! Choose your app colors…" at bounding box center [321, 289] width 411 height 67
click at [217, 395] on div at bounding box center [217, 393] width 19 height 19
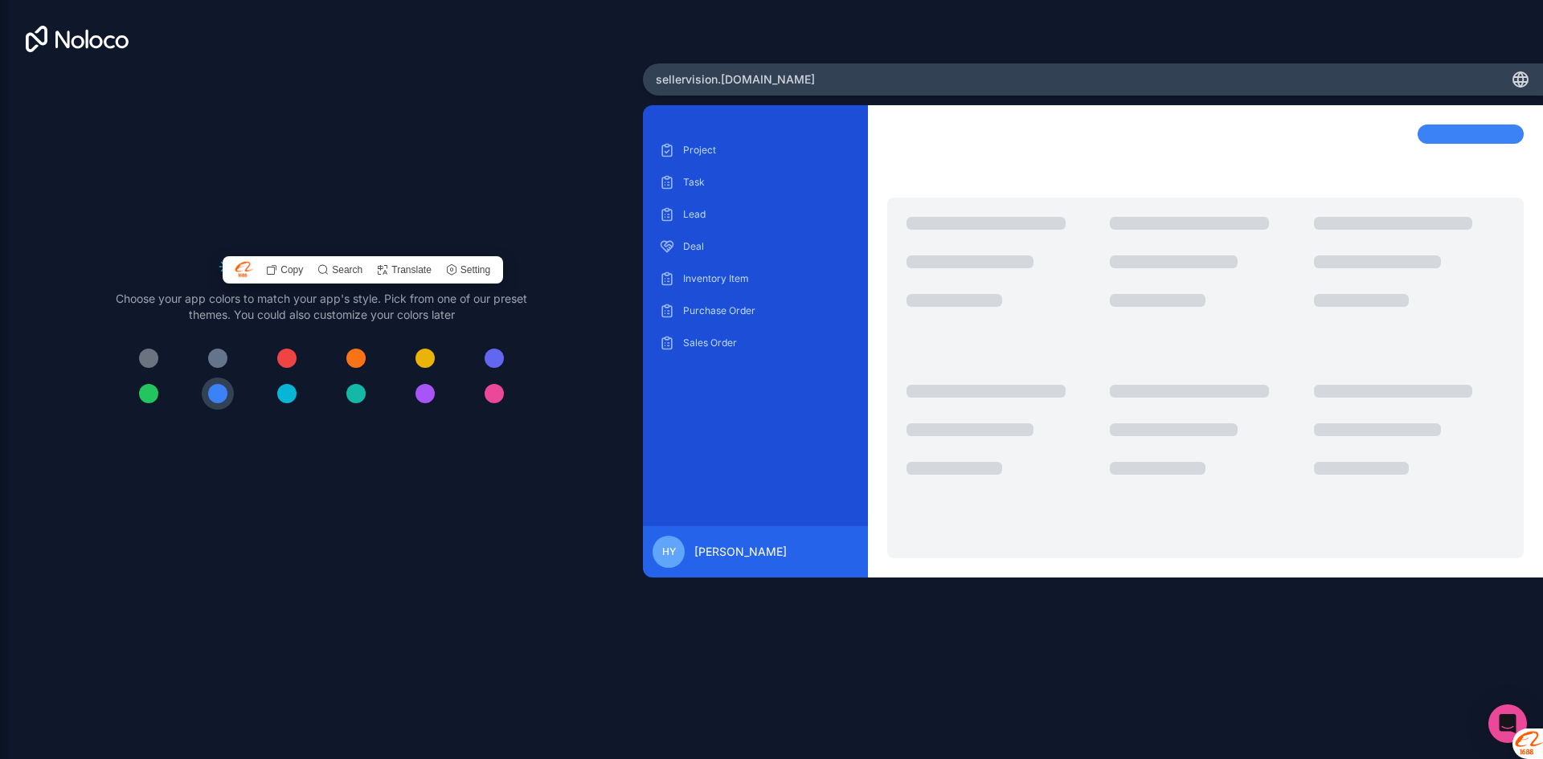
click at [510, 217] on div "Generating sample data . . . Meanwhile, let's personalize it! Choose your app c…" at bounding box center [321, 339] width 591 height 537
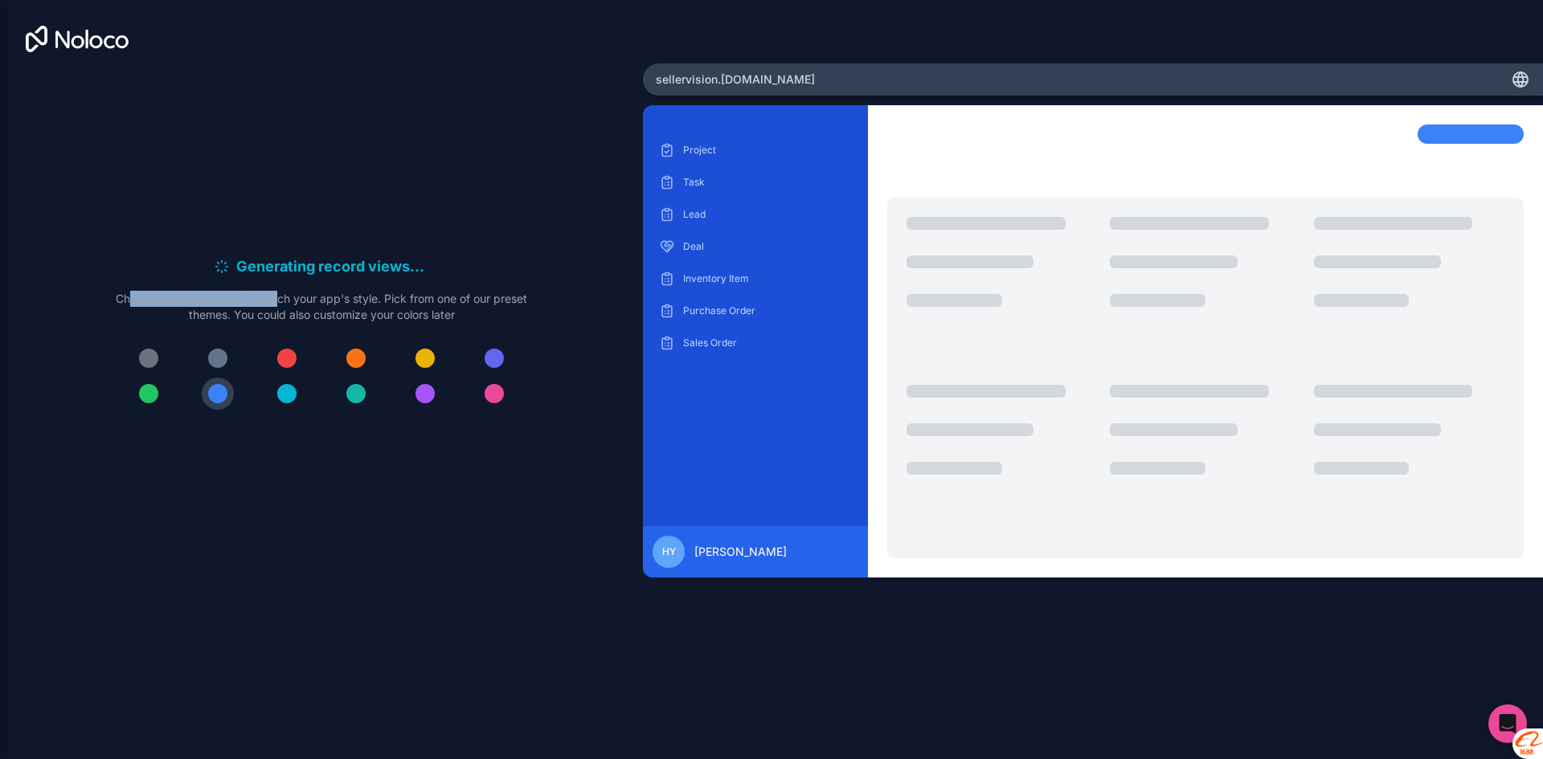
drag, startPoint x: 166, startPoint y: 297, endPoint x: 295, endPoint y: 302, distance: 128.7
click at [295, 302] on p "Choose your app colors to match your app's style. Pick from one of our preset t…" at bounding box center [321, 307] width 411 height 32
click at [301, 305] on p "Choose your app colors to match your app's style. Pick from one of our preset t…" at bounding box center [321, 307] width 411 height 32
click at [982, 80] on div "sellervision .[DOMAIN_NAME]" at bounding box center [1093, 79] width 900 height 32
click at [1529, 75] on icon at bounding box center [1520, 79] width 19 height 19
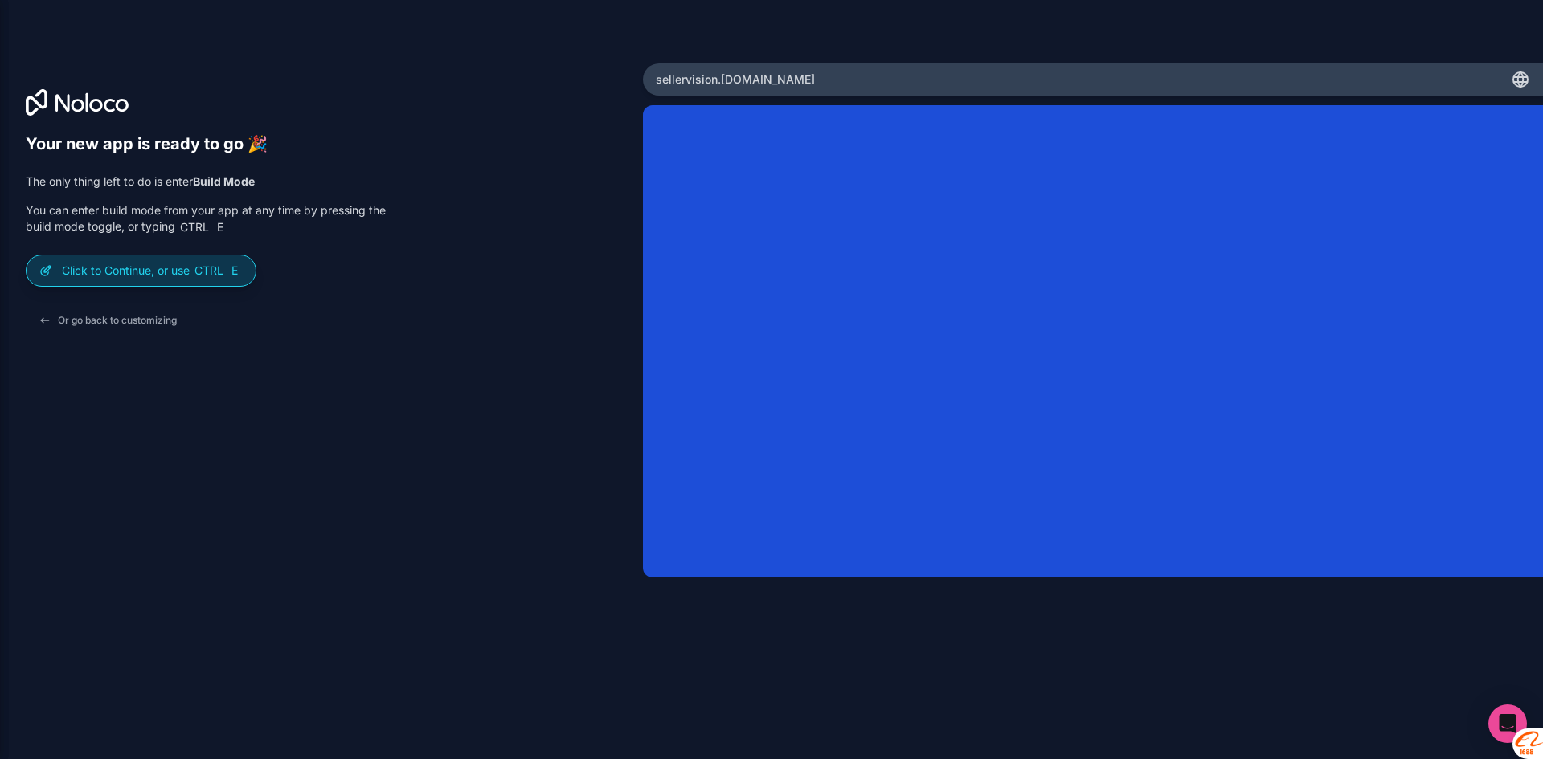
click at [170, 277] on p "Click to Continue, or use Ctrl E" at bounding box center [152, 271] width 181 height 16
drag, startPoint x: 262, startPoint y: 279, endPoint x: 254, endPoint y: 276, distance: 8.7
click at [260, 279] on div "Click to Continue, or use Ctrl E" at bounding box center [206, 271] width 360 height 32
